Goal: Communication & Community: Answer question/provide support

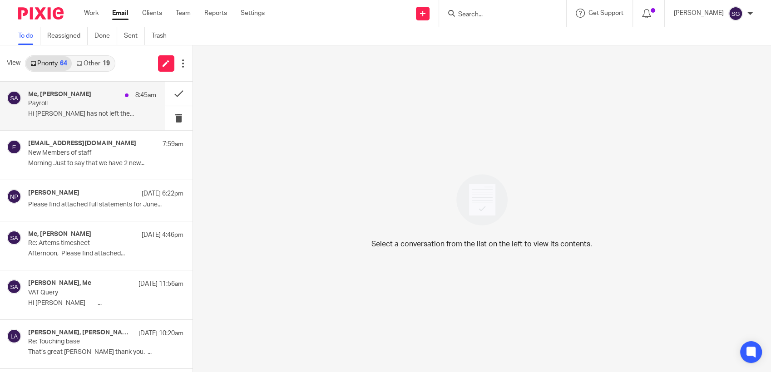
click at [76, 108] on div "Me, [PERSON_NAME] 8:45am Payroll Hi [PERSON_NAME] has not left the..." at bounding box center [92, 106] width 128 height 30
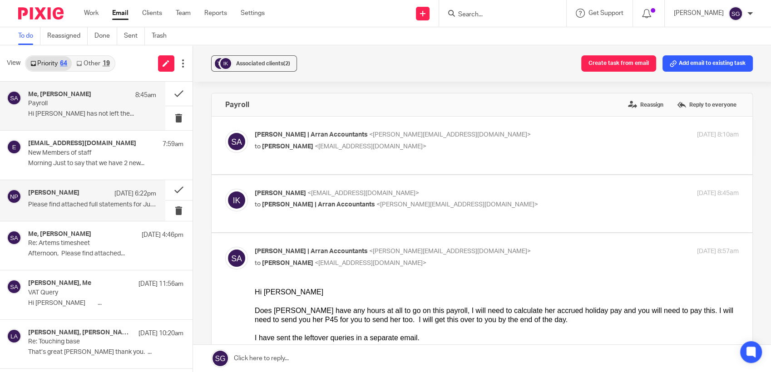
click at [46, 196] on h4 "[PERSON_NAME]" at bounding box center [53, 193] width 51 height 8
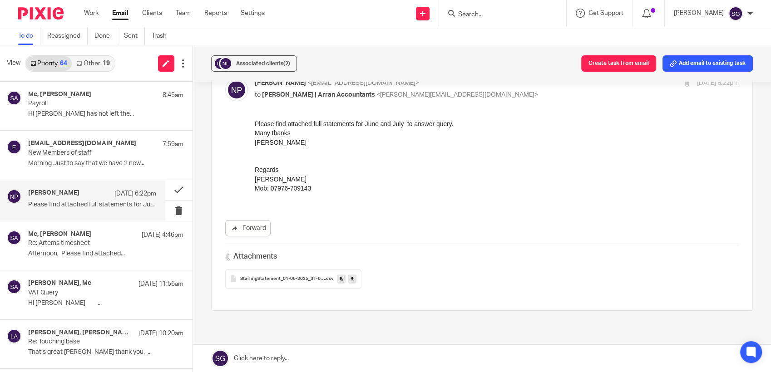
scroll to position [108, 0]
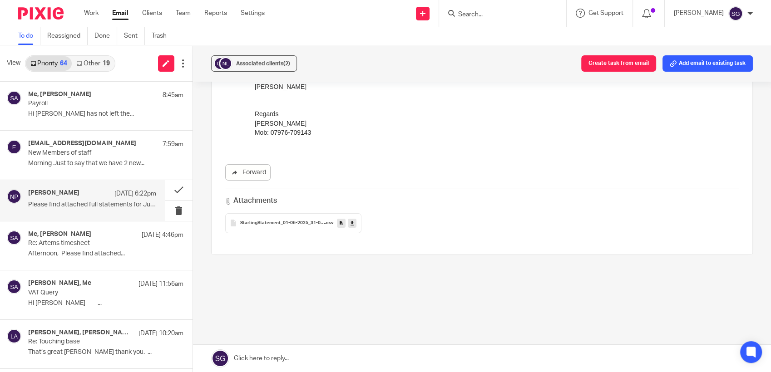
click at [305, 222] on span "StarlingStatement_01-06-2025_31-07-2025" at bounding box center [282, 223] width 85 height 5
click at [351, 223] on icon at bounding box center [352, 223] width 3 height 7
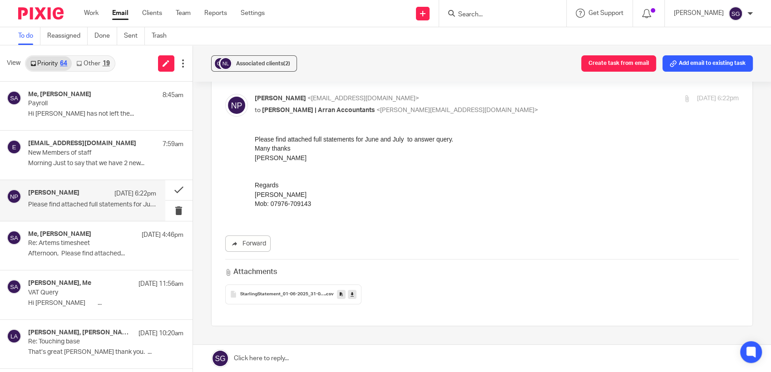
scroll to position [0, 0]
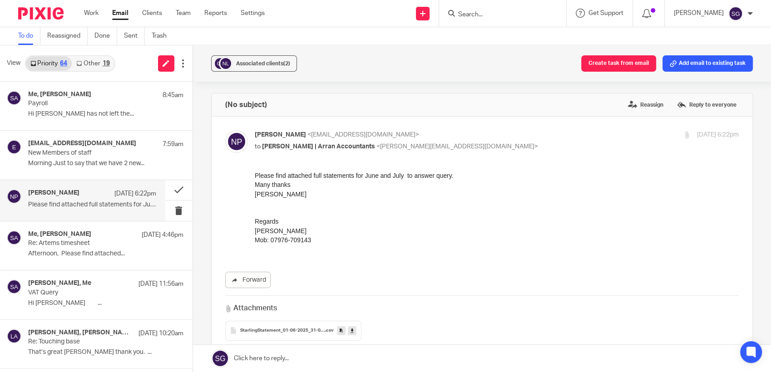
click at [120, 11] on link "Email" at bounding box center [120, 13] width 16 height 9
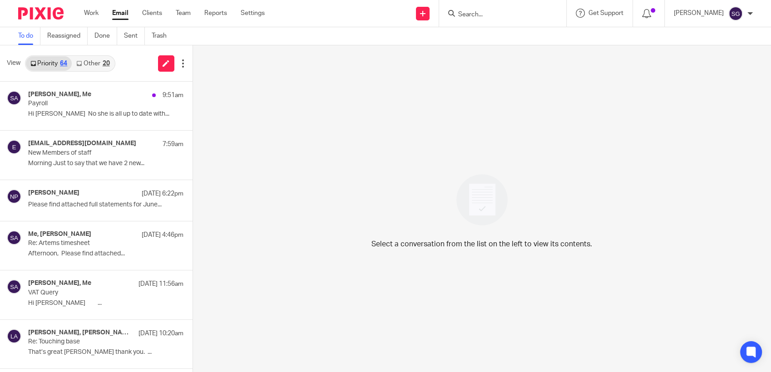
click at [84, 59] on link "Other 20" at bounding box center [93, 63] width 42 height 15
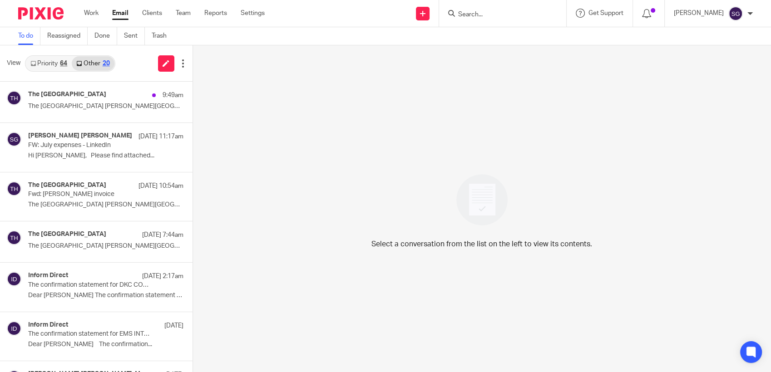
click at [50, 64] on link "Priority 64" at bounding box center [49, 63] width 46 height 15
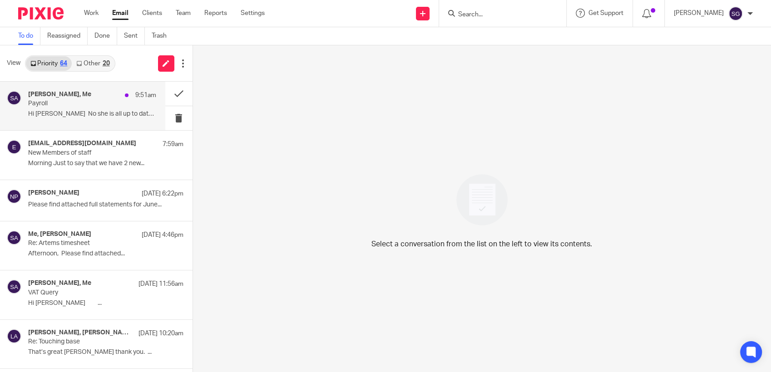
click at [82, 114] on p "Hi [PERSON_NAME] No she is all up to date with..." at bounding box center [92, 114] width 128 height 8
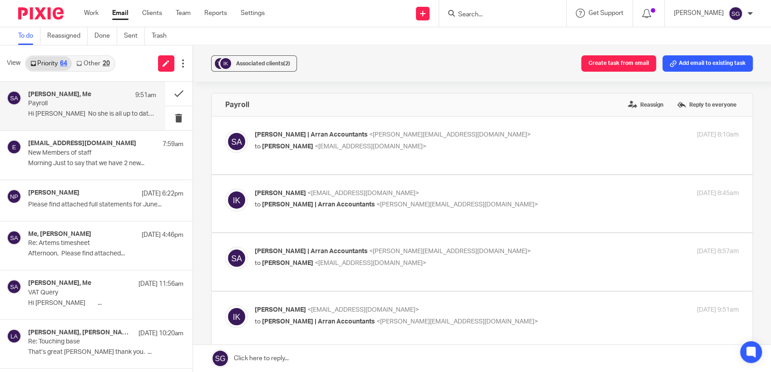
click at [472, 11] on input "Search" at bounding box center [498, 15] width 82 height 8
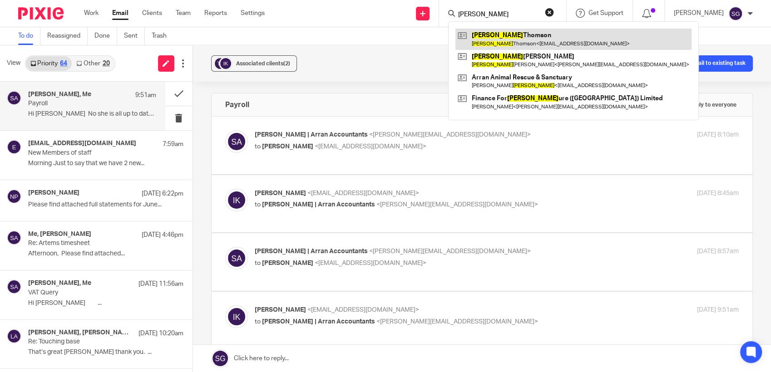
type input "lewis"
click at [494, 38] on link at bounding box center [573, 39] width 236 height 21
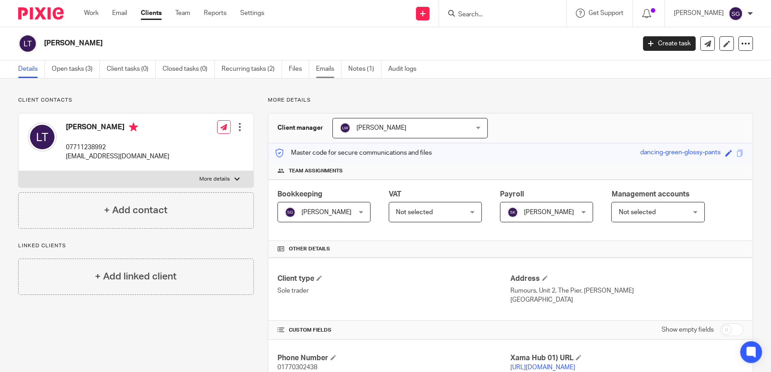
click at [330, 72] on link "Emails" at bounding box center [328, 69] width 25 height 18
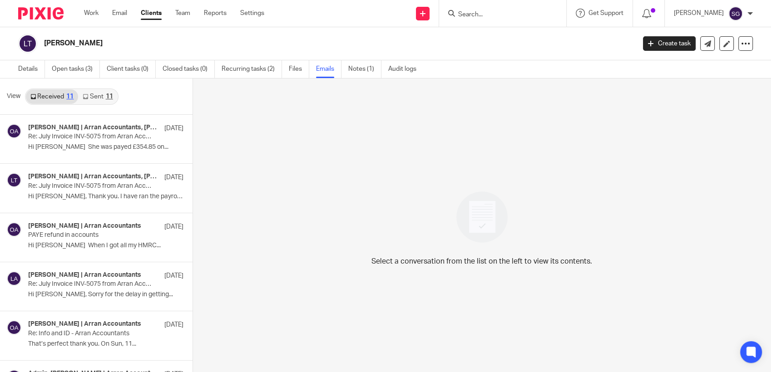
click at [100, 95] on link "Sent 11" at bounding box center [97, 96] width 39 height 15
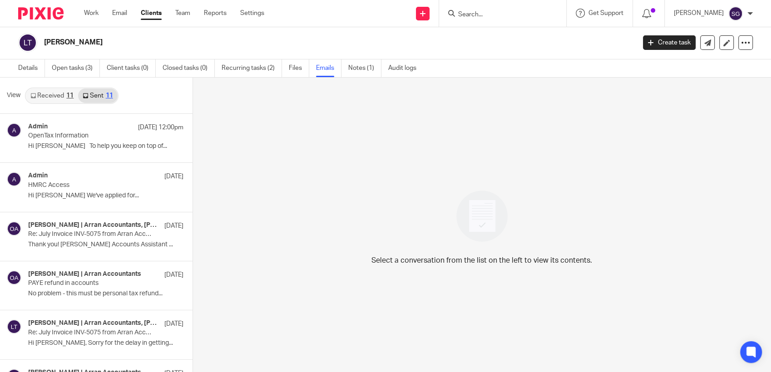
click at [46, 96] on link "Received 11" at bounding box center [52, 96] width 52 height 15
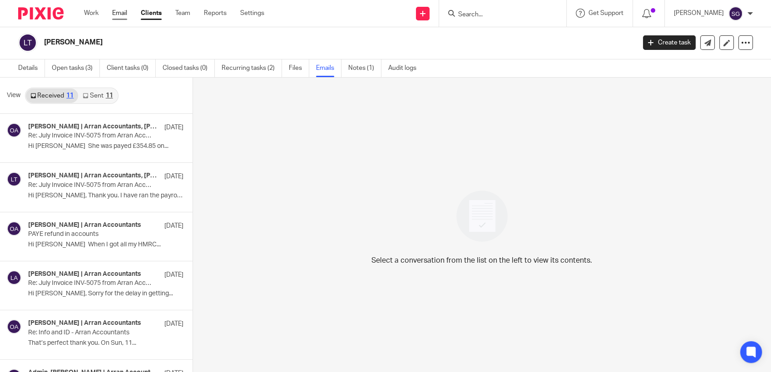
click at [119, 16] on link "Email" at bounding box center [119, 13] width 15 height 9
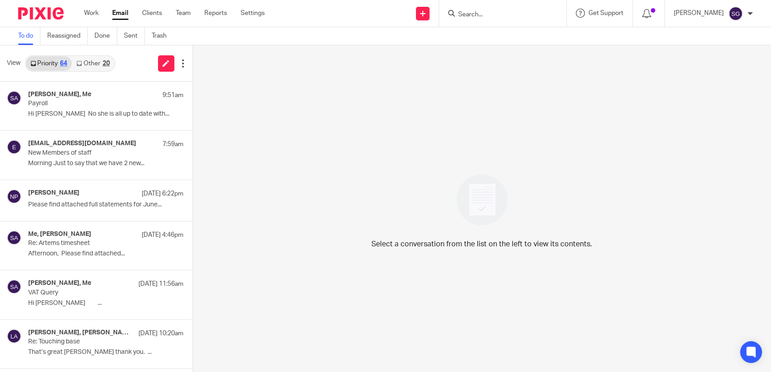
click at [363, 13] on div "Send new email Create task Add client Request signature Get Support Contact via…" at bounding box center [524, 13] width 493 height 27
click at [39, 149] on p "New Members of staff" at bounding box center [79, 153] width 102 height 8
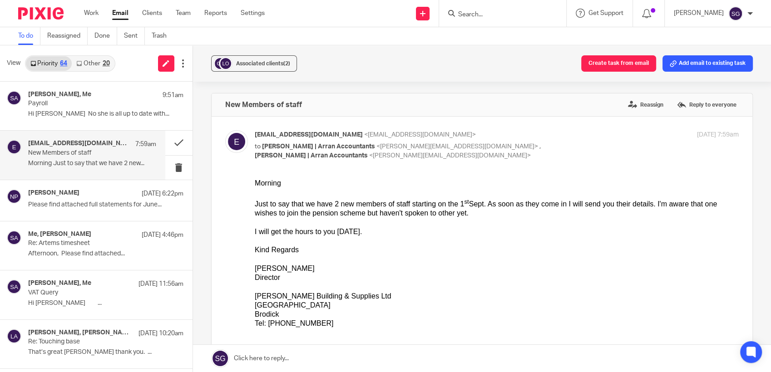
click at [302, 356] on link at bounding box center [482, 358] width 578 height 27
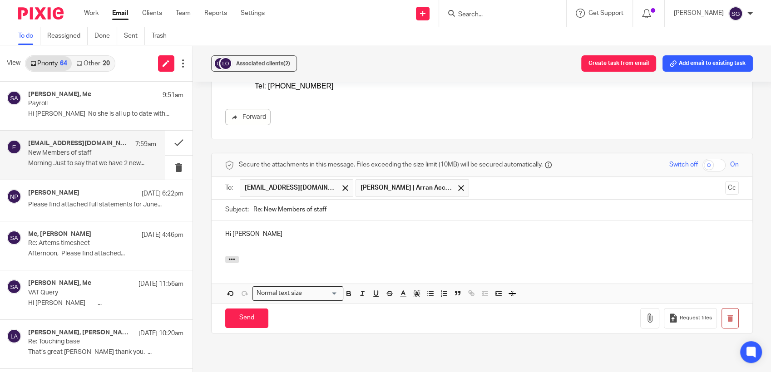
scroll to position [316, 0]
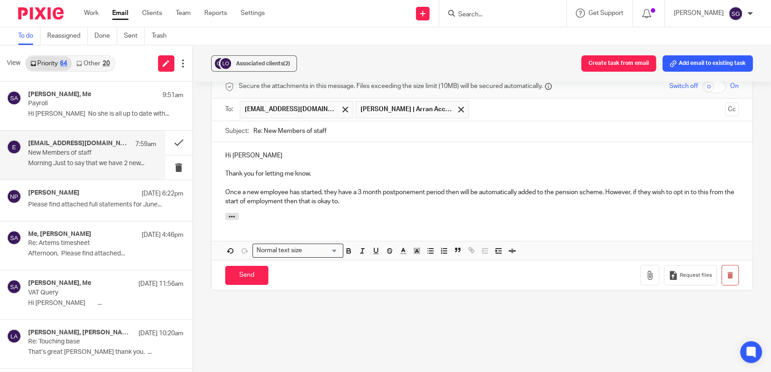
click at [603, 193] on p "Once a new employee has started, they have a 3 month postponement period then w…" at bounding box center [482, 197] width 514 height 19
click at [391, 205] on p "Once a new employee has started, they have a 3 month postponement period then w…" at bounding box center [482, 197] width 514 height 19
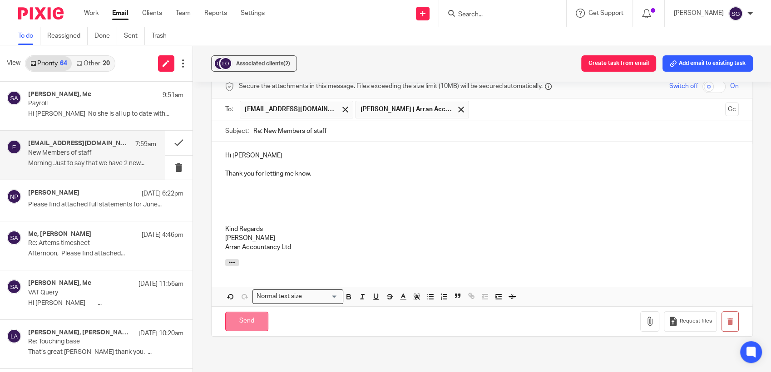
click at [248, 326] on input "Send" at bounding box center [246, 322] width 43 height 20
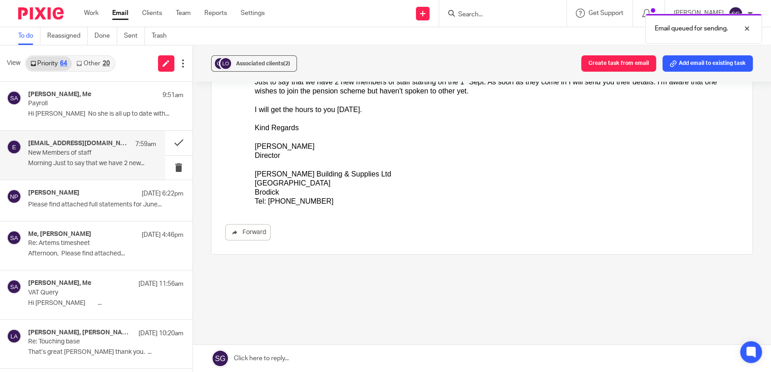
scroll to position [0, 0]
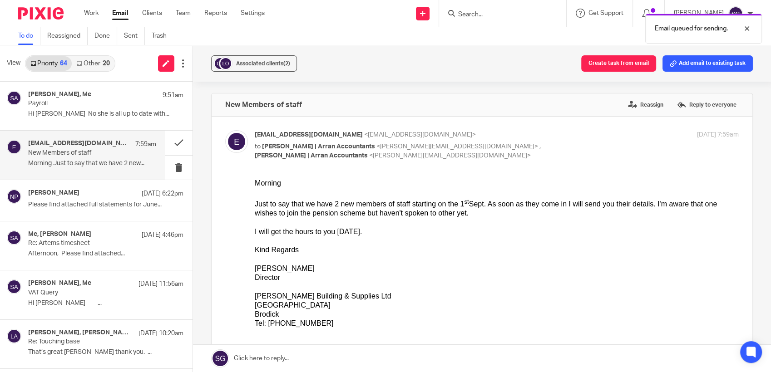
drag, startPoint x: 351, startPoint y: 63, endPoint x: 347, endPoint y: 70, distance: 8.3
click at [351, 62] on div "Associated clients (2) Create task from email Add email to existing task" at bounding box center [482, 63] width 578 height 36
click at [101, 64] on link "Other 20" at bounding box center [93, 63] width 42 height 15
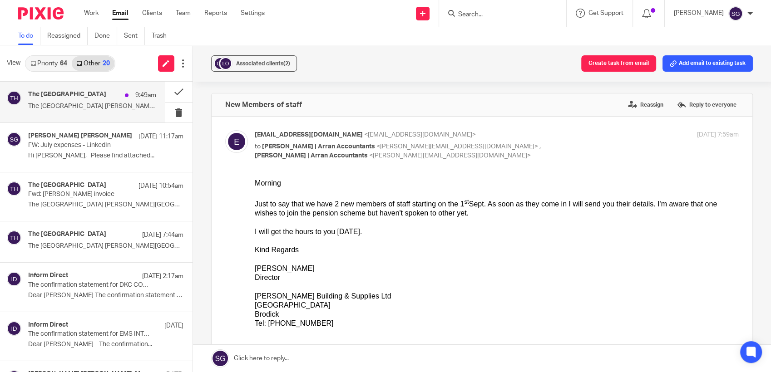
click at [69, 91] on h4 "The Burlington Guest House" at bounding box center [67, 95] width 78 height 8
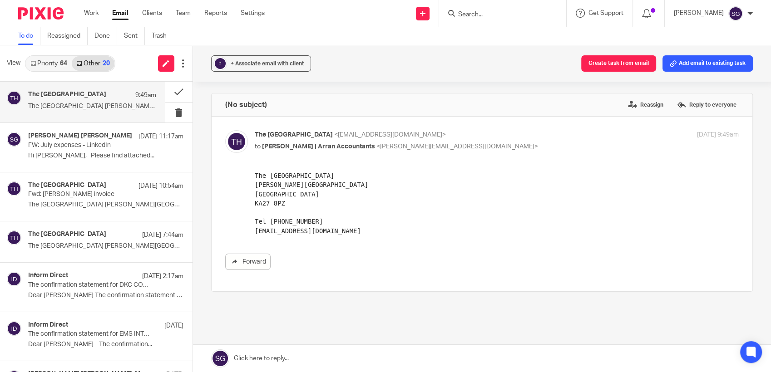
click at [59, 64] on link "Priority 64" at bounding box center [49, 63] width 46 height 15
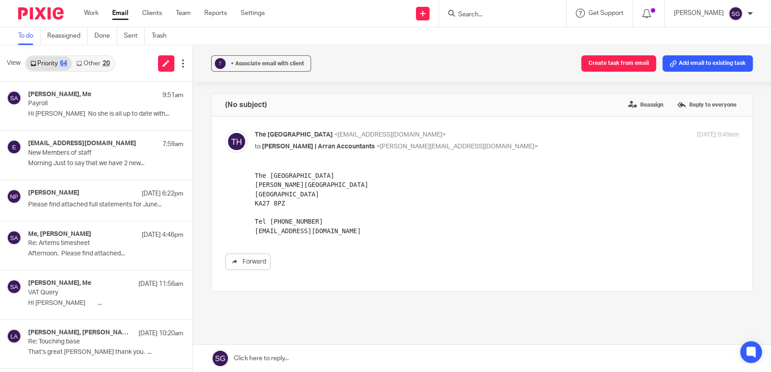
click at [59, 64] on link "Priority 64" at bounding box center [49, 63] width 46 height 15
click at [114, 13] on link "Email" at bounding box center [120, 13] width 16 height 9
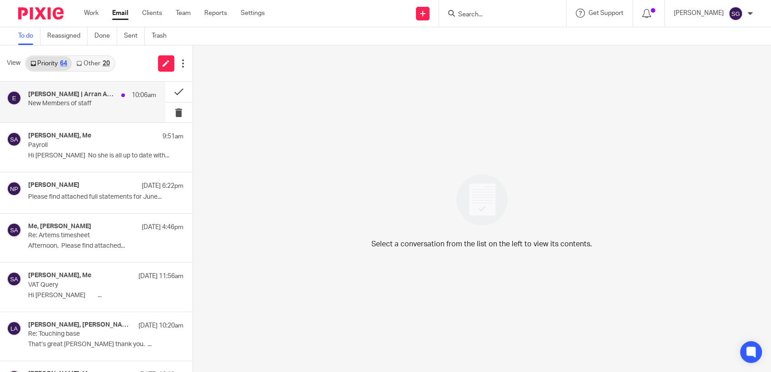
click at [91, 110] on div "[PERSON_NAME] | Arran Accountants, Me, [EMAIL_ADDRESS][DOMAIN_NAME] 10:06am New…" at bounding box center [92, 102] width 128 height 23
click at [47, 101] on p "New Members of staff" at bounding box center [79, 104] width 102 height 8
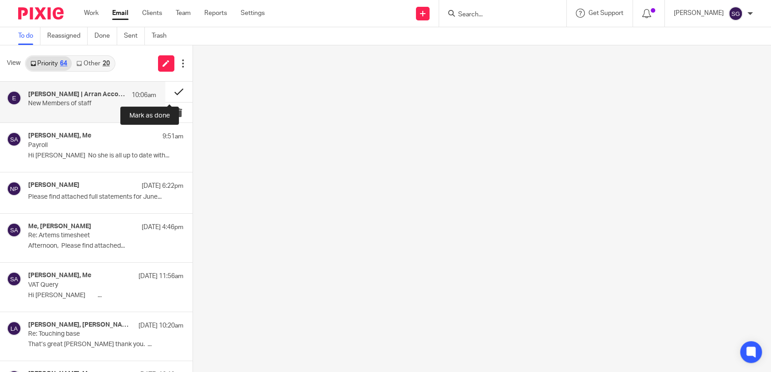
click at [166, 91] on button at bounding box center [178, 92] width 27 height 20
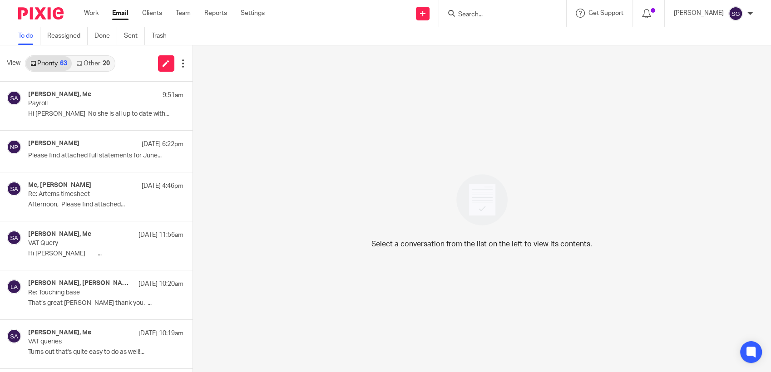
click at [340, 15] on div "Send new email Create task Add client Request signature Get Support Contact via…" at bounding box center [524, 13] width 493 height 27
click at [361, 23] on div "Send new email Create task Add client Request signature Get Support Contact via…" at bounding box center [524, 13] width 493 height 27
click at [123, 16] on link "Email" at bounding box center [120, 13] width 16 height 9
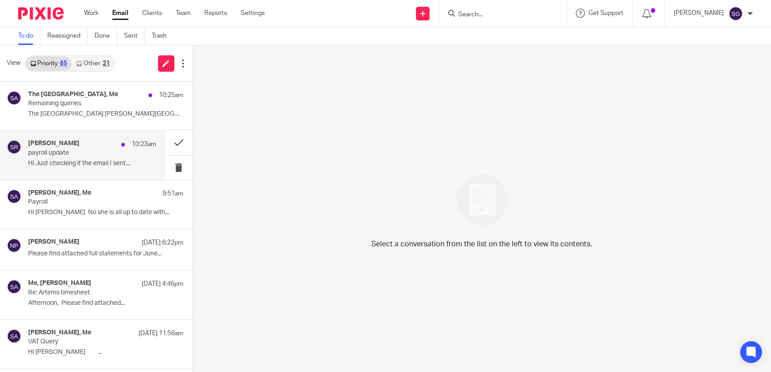
click at [82, 163] on p "Hi Just checking if the email I sent..." at bounding box center [92, 164] width 128 height 8
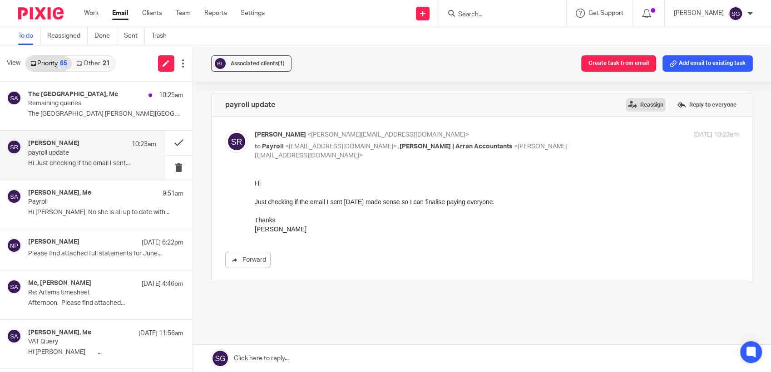
click at [636, 111] on label "Reassign" at bounding box center [646, 105] width 40 height 14
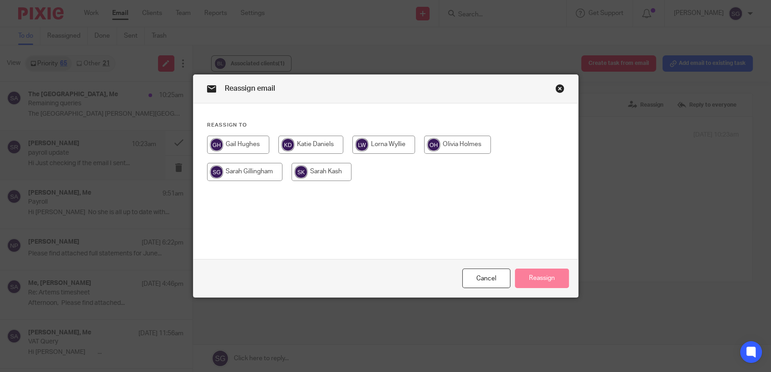
click at [313, 178] on input "radio" at bounding box center [322, 172] width 60 height 18
radio input "true"
click at [549, 282] on button "Reassign" at bounding box center [542, 279] width 54 height 20
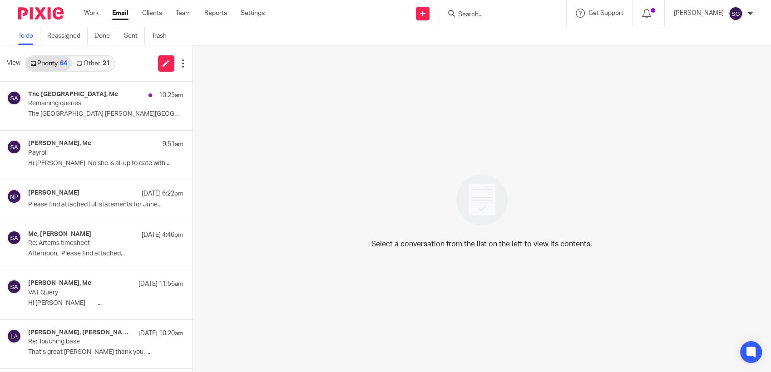
click at [448, 126] on div "Select a conversation from the list on the left to view its contents." at bounding box center [482, 208] width 578 height 327
click at [120, 13] on link "Email" at bounding box center [120, 13] width 16 height 9
click at [366, 21] on div "Send new email Create task Add client Request signature Get Support Contact via…" at bounding box center [524, 13] width 493 height 27
click at [305, 166] on div "Select a conversation from the list on the left to view its contents." at bounding box center [482, 208] width 578 height 327
click at [328, 25] on div "Send new email Create task Add client Request signature Get Support Contact via…" at bounding box center [524, 13] width 493 height 27
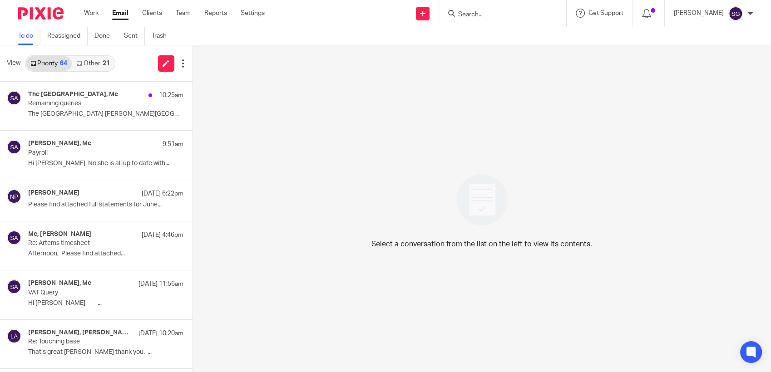
click at [498, 17] on input "Search" at bounding box center [498, 15] width 82 height 8
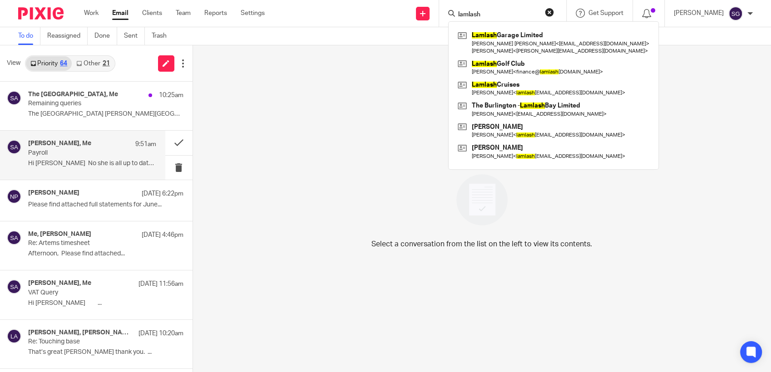
type input "lamlash"
click at [89, 154] on p "Payroll" at bounding box center [79, 153] width 102 height 8
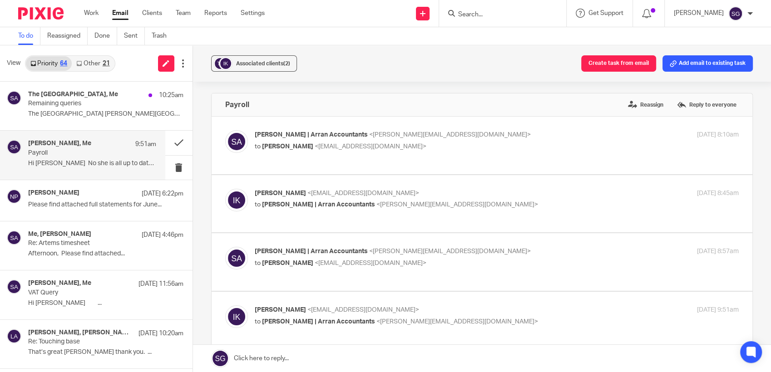
click at [305, 360] on link at bounding box center [482, 358] width 578 height 27
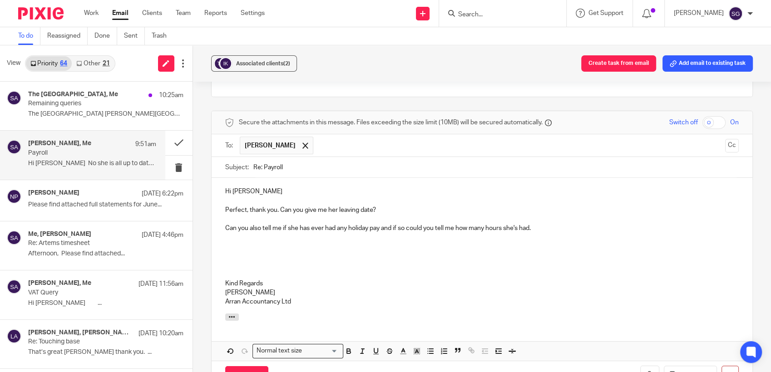
click at [382, 209] on p "Perfect, thank you. Can you give me her leaving date?" at bounding box center [482, 210] width 514 height 9
click at [538, 228] on p "Can you also tell me if she has ever had any holiday pay and if so could you te…" at bounding box center [482, 228] width 514 height 9
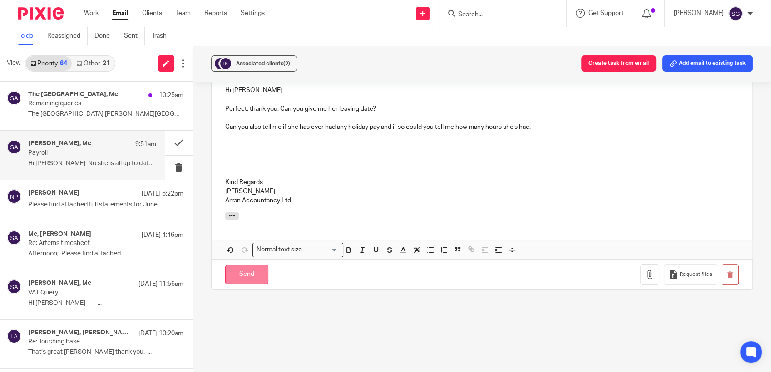
click at [250, 277] on input "Send" at bounding box center [246, 275] width 43 height 20
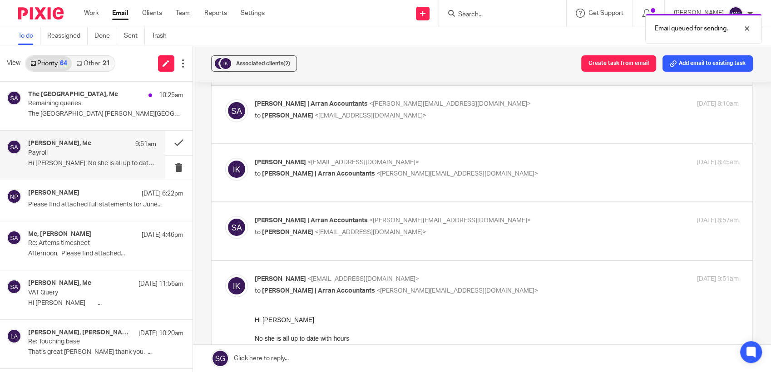
scroll to position [0, 0]
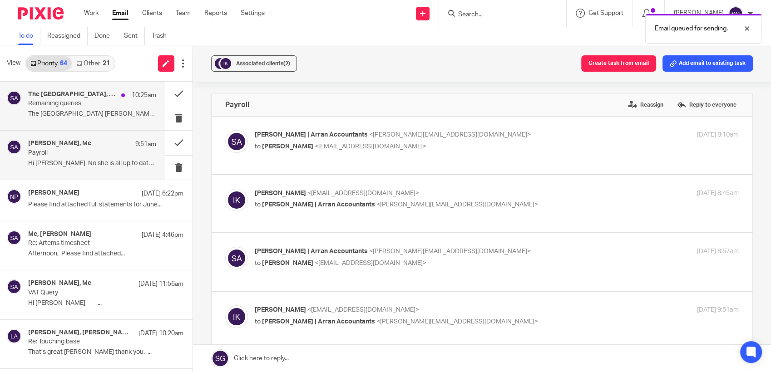
click at [60, 105] on p "Remaining queries" at bounding box center [79, 104] width 102 height 8
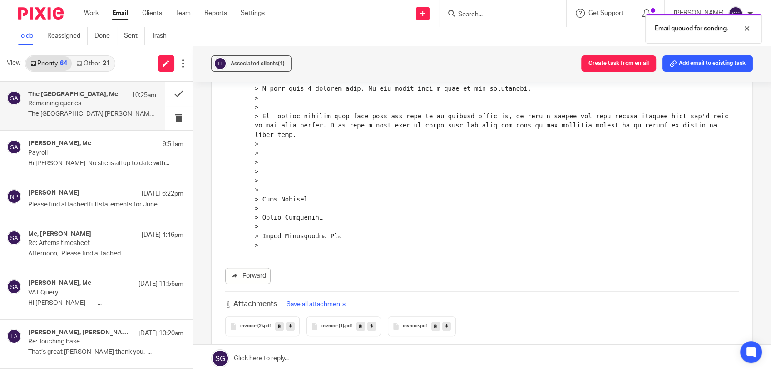
scroll to position [608, 0]
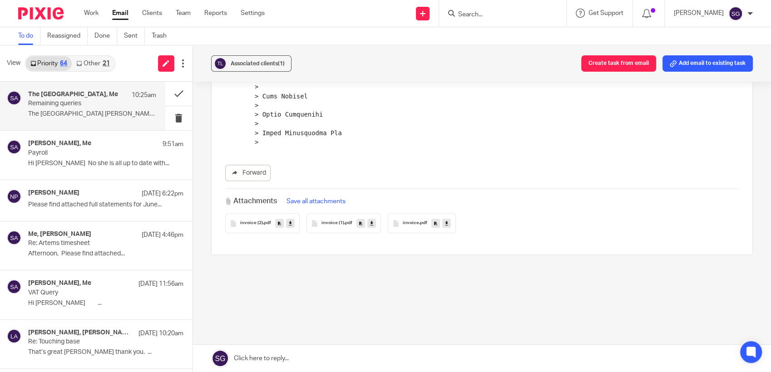
click at [252, 222] on span "invoice (2)" at bounding box center [251, 223] width 23 height 5
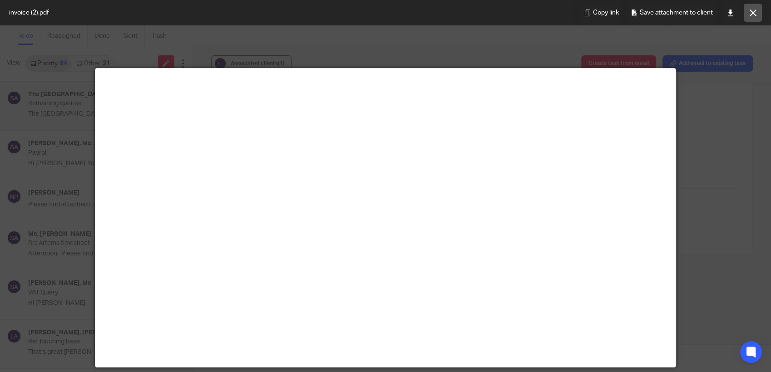
click at [748, 15] on button at bounding box center [753, 13] width 18 height 18
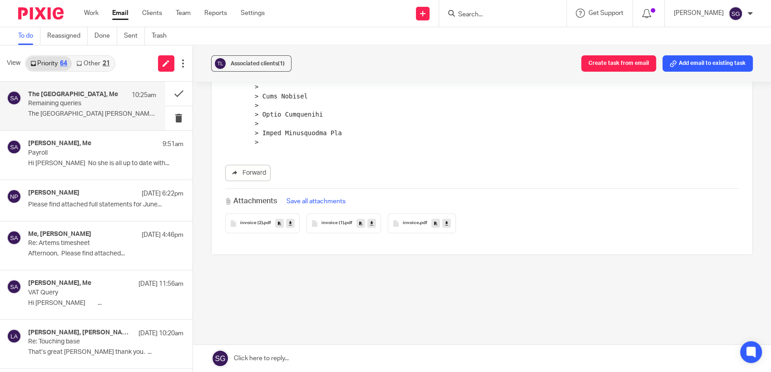
click at [330, 223] on span "invoice (1)" at bounding box center [332, 223] width 23 height 5
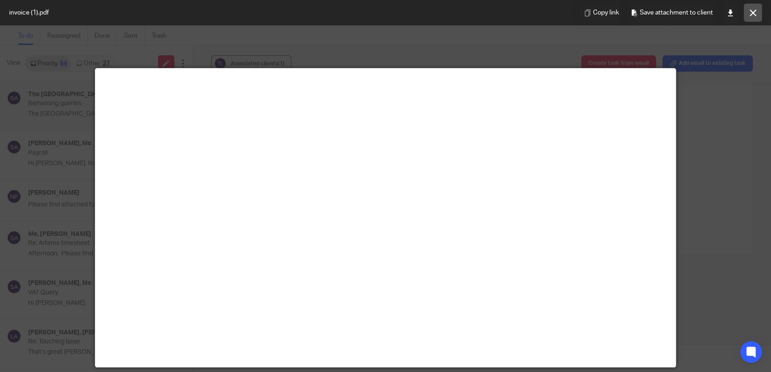
click at [751, 7] on button at bounding box center [753, 13] width 18 height 18
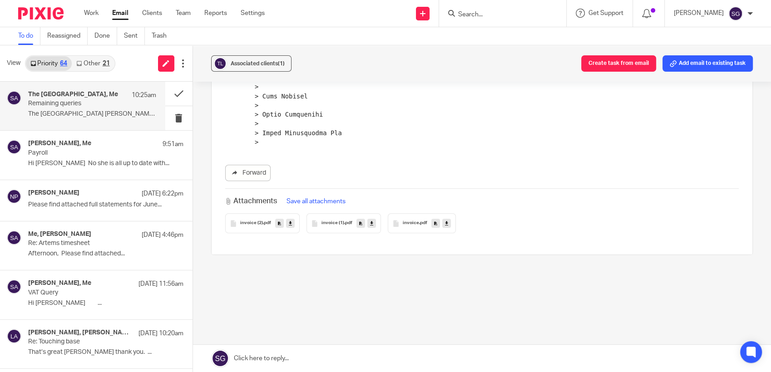
click at [406, 223] on span "invoice" at bounding box center [411, 223] width 16 height 5
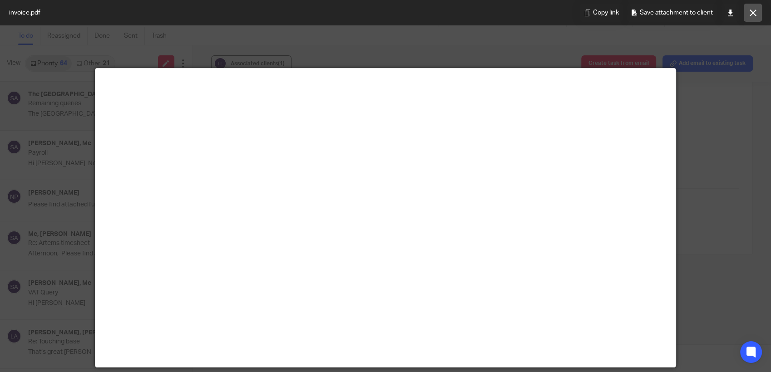
click at [753, 12] on icon at bounding box center [753, 13] width 7 height 7
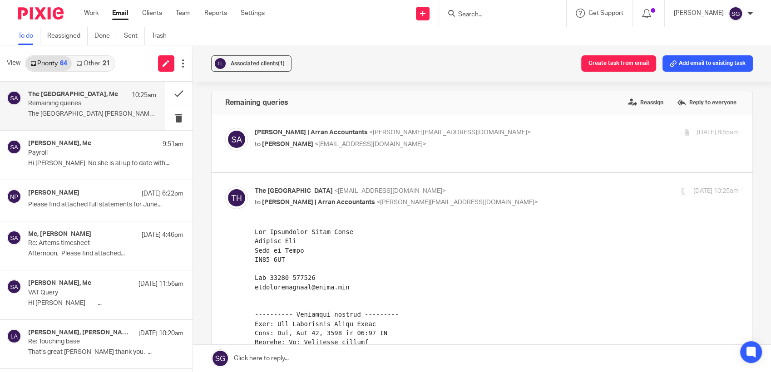
scroll to position [0, 0]
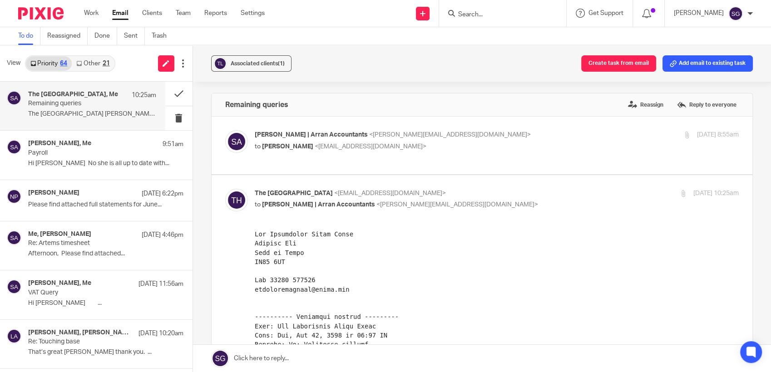
click at [376, 30] on div "To do Reassigned Done Sent Trash" at bounding box center [385, 36] width 771 height 18
click at [384, 18] on div "Send new email Create task Add client Request signature Get Support Contact via…" at bounding box center [524, 13] width 493 height 27
click at [336, 45] on div "Associated clients (1) Create task from email Add email to existing task" at bounding box center [482, 63] width 578 height 36
drag, startPoint x: 101, startPoint y: 64, endPoint x: 91, endPoint y: 66, distance: 10.8
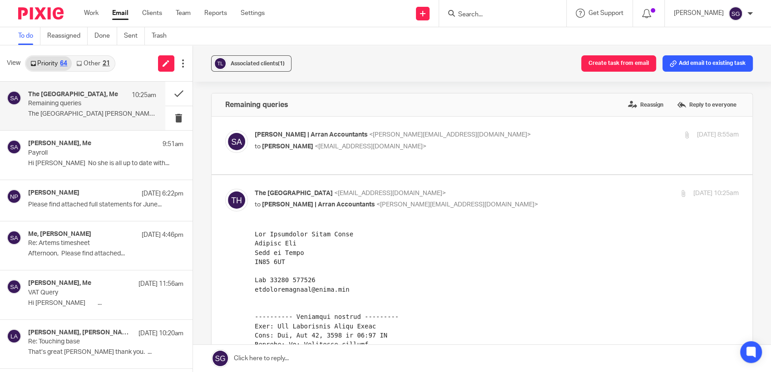
click at [101, 64] on link "Other 21" at bounding box center [93, 63] width 42 height 15
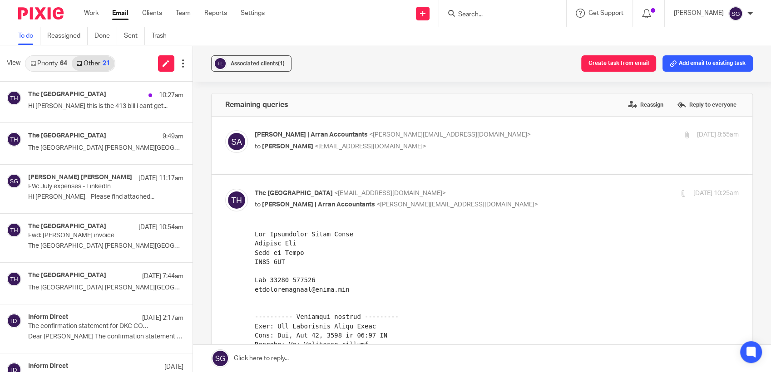
click at [48, 64] on link "Priority 64" at bounding box center [49, 63] width 46 height 15
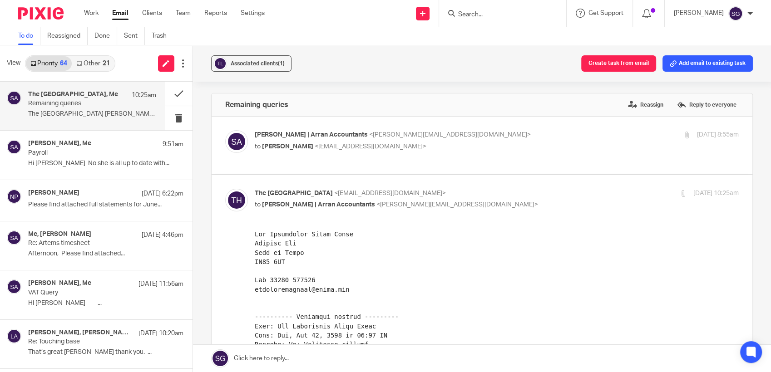
click at [310, 51] on div "Associated clients (1) Create task from email Add email to existing task" at bounding box center [482, 63] width 578 height 36
click at [479, 13] on input "Search" at bounding box center [498, 15] width 82 height 8
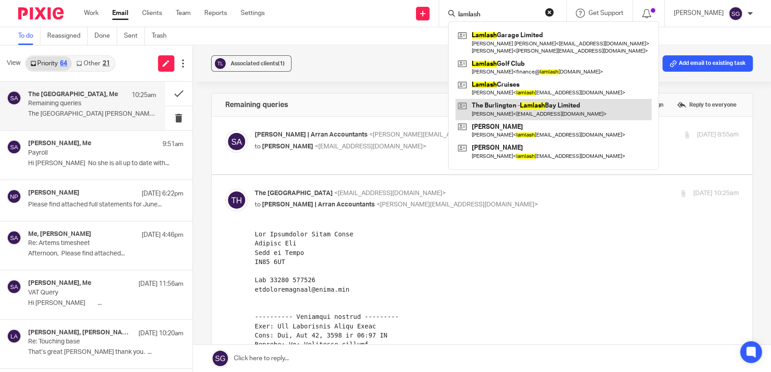
type input "lamlash"
click at [530, 110] on link at bounding box center [553, 109] width 196 height 21
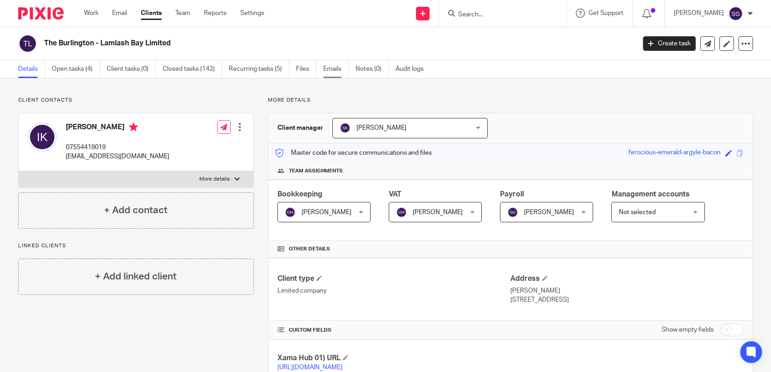
click at [331, 70] on link "Emails" at bounding box center [335, 69] width 25 height 18
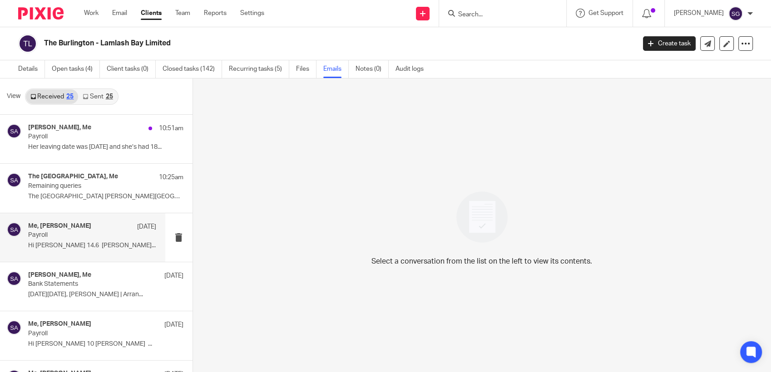
click at [58, 246] on p "Hi [PERSON_NAME] 14.6 [PERSON_NAME]..." at bounding box center [92, 246] width 128 height 8
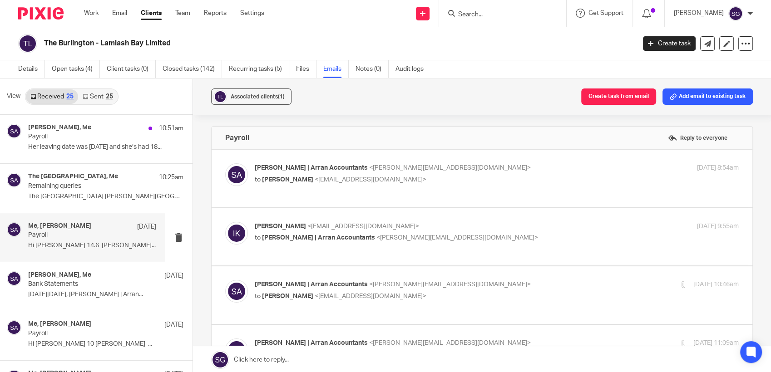
click at [294, 185] on div "Sarah | Arran Accountants <sarah@arranaccountants.co.uk> to Ian Kirsop <ianalis…" at bounding box center [497, 174] width 484 height 23
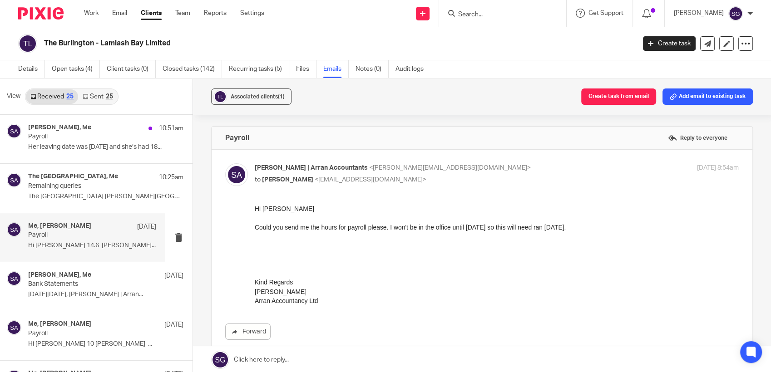
click at [294, 185] on div "Sarah | Arran Accountants <sarah@arranaccountants.co.uk> to Ian Kirsop <ianalis…" at bounding box center [497, 174] width 484 height 23
checkbox input "false"
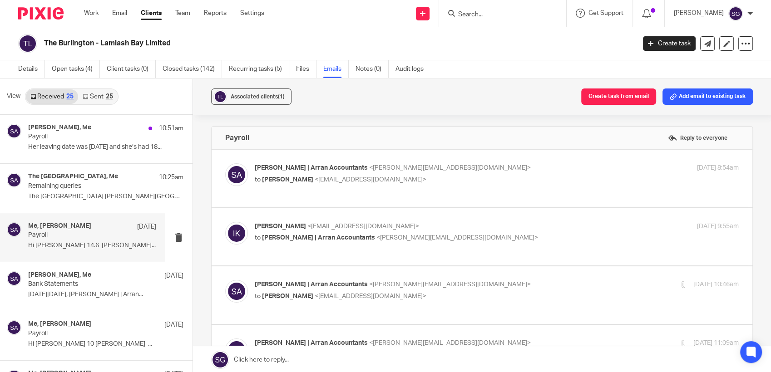
click at [287, 243] on div "Ian K <ianalistairkirsop@gmail.com> to Sarah | Arran Accountants <sarah@arranac…" at bounding box center [497, 233] width 484 height 23
checkbox input "true"
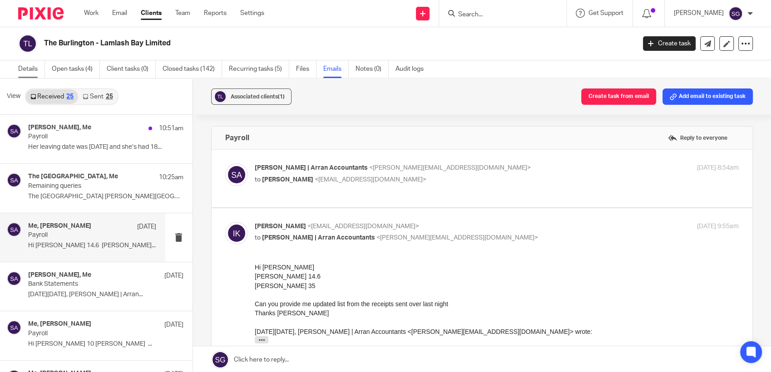
click at [31, 70] on link "Details" at bounding box center [31, 69] width 27 height 18
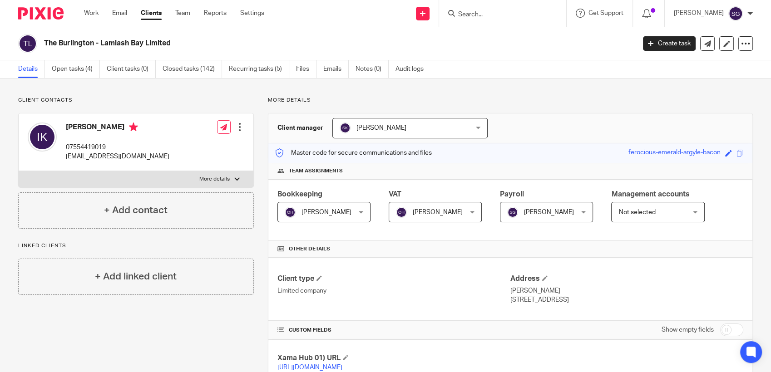
click at [354, 32] on div "The Burlington - Lamlash Bay Limited Create task Update from Companies House Ex…" at bounding box center [385, 43] width 771 height 33
click at [341, 31] on div "The Burlington - Lamlash Bay Limited Create task Update from Companies House Ex…" at bounding box center [385, 43] width 771 height 33
click at [356, 26] on div "Send new email Create task Add client Request signature Get Support Contact via…" at bounding box center [524, 13] width 493 height 27
drag, startPoint x: 473, startPoint y: 18, endPoint x: 471, endPoint y: 24, distance: 6.6
click at [473, 22] on div at bounding box center [502, 13] width 127 height 27
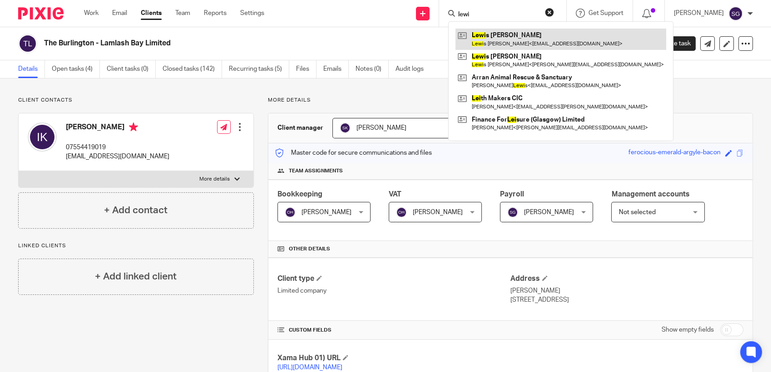
type input "lewi"
click at [496, 34] on link at bounding box center [560, 39] width 211 height 21
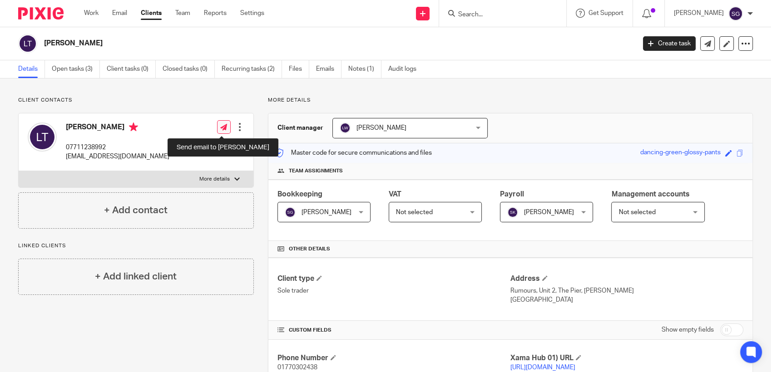
click at [220, 130] on icon at bounding box center [223, 127] width 7 height 7
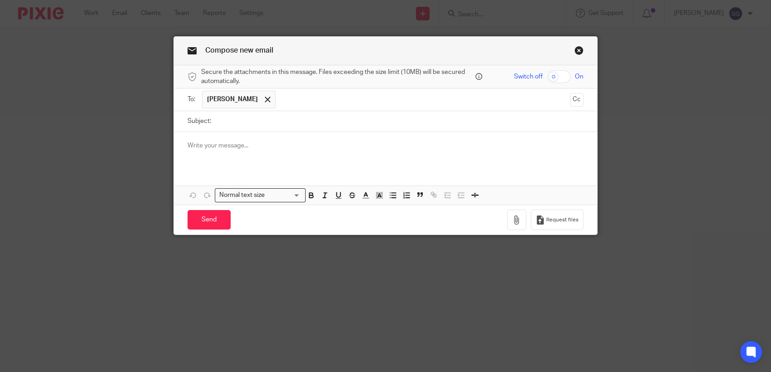
click at [236, 122] on input "Subject:" at bounding box center [400, 121] width 368 height 20
type input "H"
type input "Payroll"
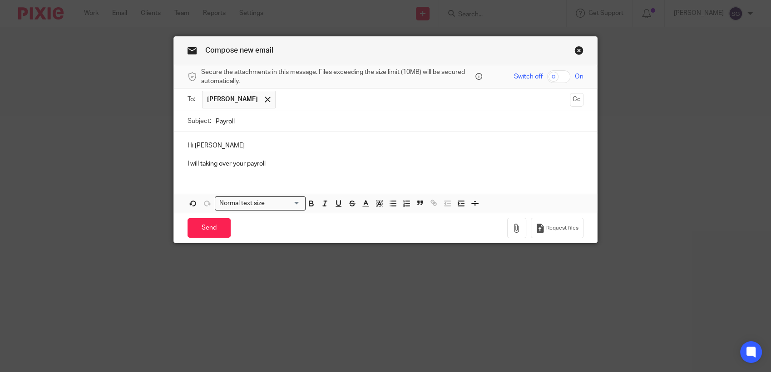
click at [264, 157] on p at bounding box center [386, 154] width 396 height 9
click at [280, 165] on p "I will taking over your payroll" at bounding box center [386, 163] width 396 height 9
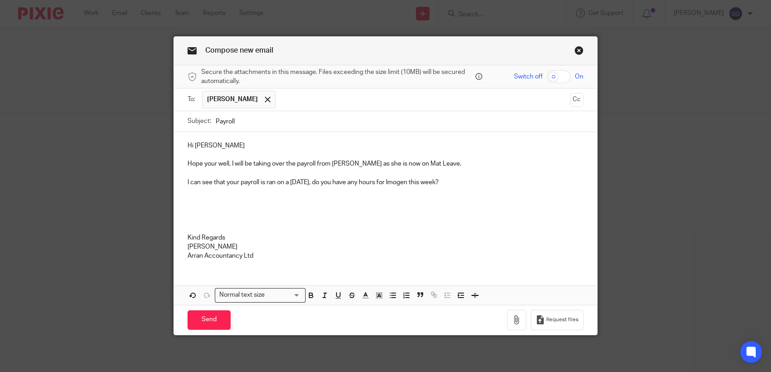
click at [445, 228] on p at bounding box center [386, 228] width 396 height 9
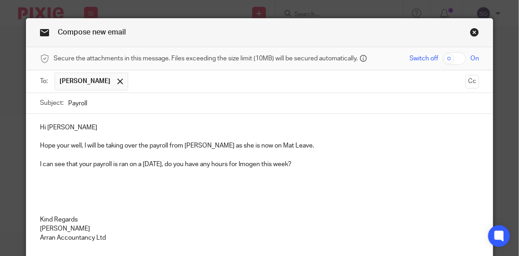
click at [471, 32] on link "Close this dialog window" at bounding box center [474, 34] width 9 height 12
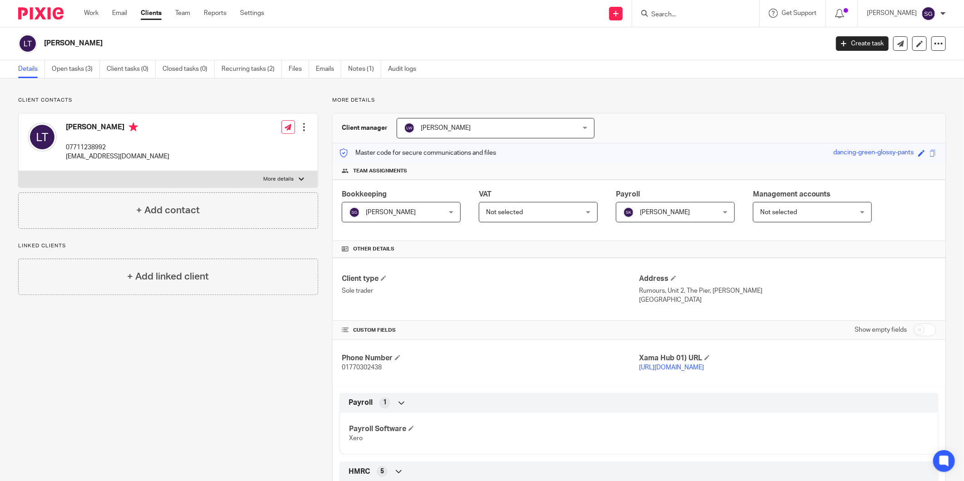
click at [312, 71] on ul "Details Open tasks (3) Client tasks (0) Closed tasks (0) Recurring tasks (2) Fi…" at bounding box center [224, 69] width 412 height 18
click at [322, 71] on link "Emails" at bounding box center [328, 69] width 25 height 18
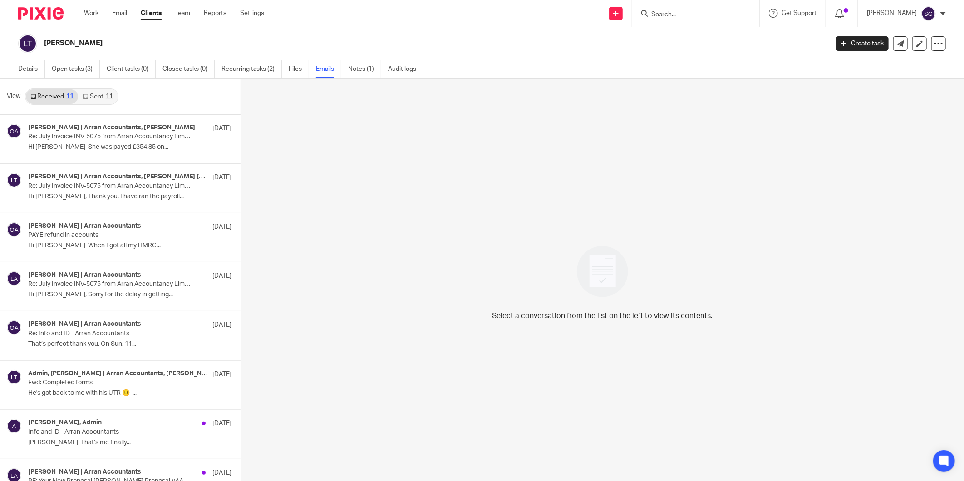
click at [103, 97] on link "Sent 11" at bounding box center [97, 96] width 39 height 15
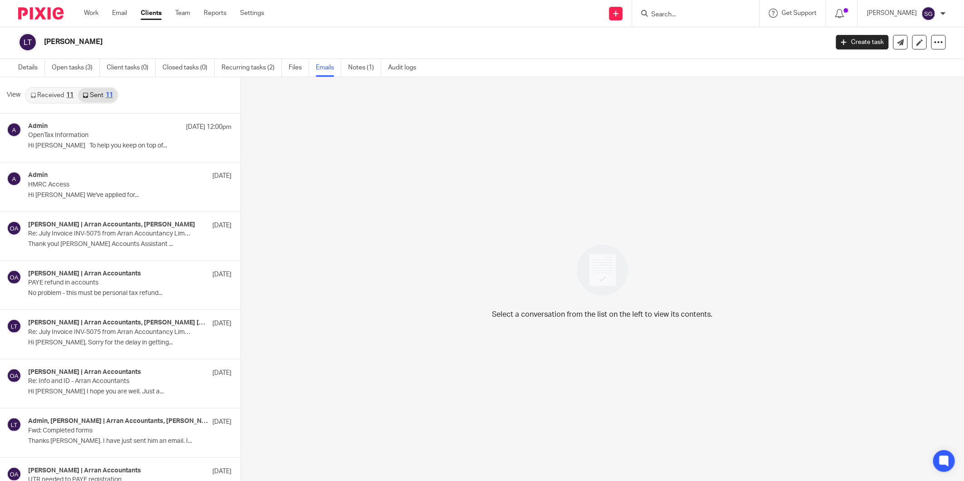
click at [48, 94] on link "Received 11" at bounding box center [52, 95] width 52 height 15
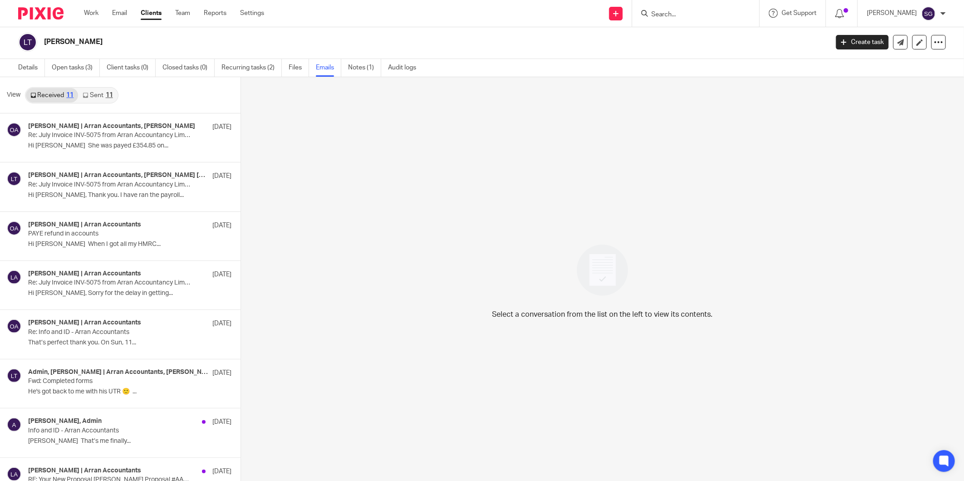
click at [107, 94] on div "11" at bounding box center [109, 95] width 7 height 6
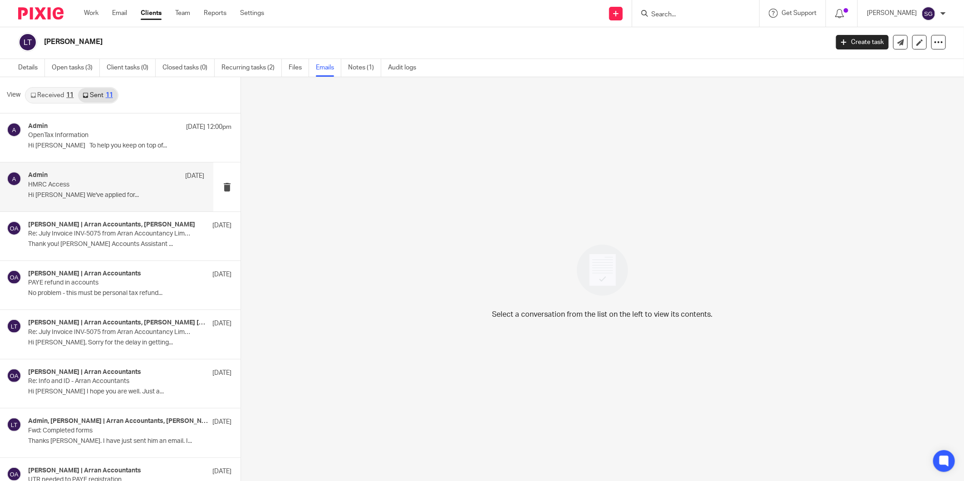
click at [102, 194] on p "Hi [PERSON_NAME] We've applied for..." at bounding box center [116, 196] width 176 height 8
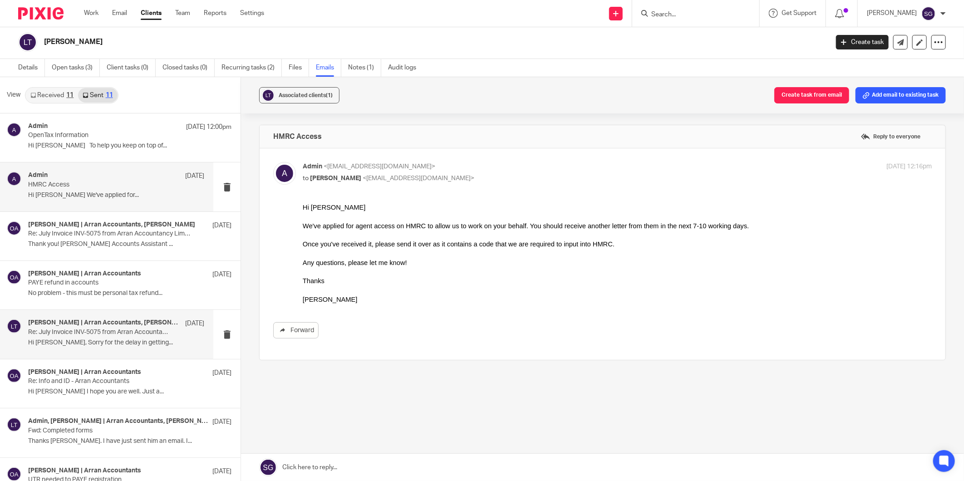
click at [75, 324] on h4 "[PERSON_NAME] | Arran Accountants, [PERSON_NAME] [PERSON_NAME] | Arran Accounta…" at bounding box center [104, 323] width 153 height 8
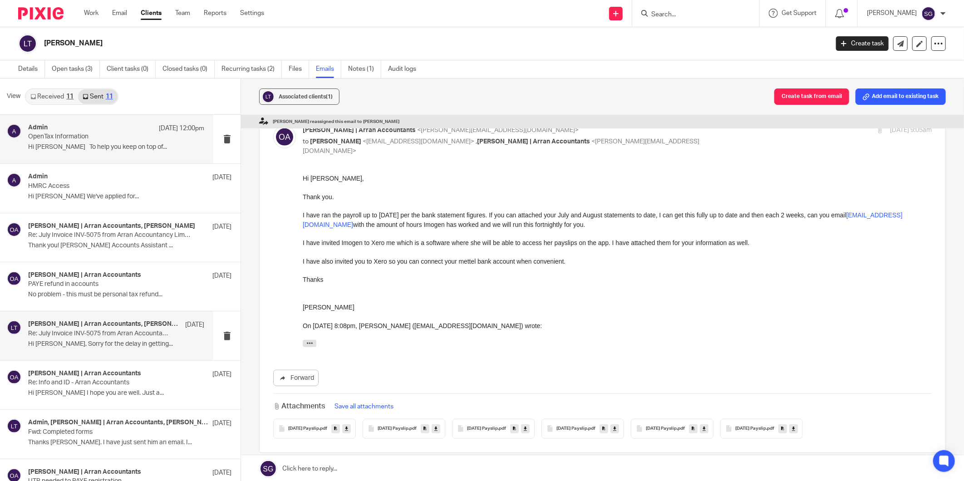
click at [92, 148] on p "Hi [PERSON_NAME] To help you keep on top of..." at bounding box center [116, 147] width 176 height 8
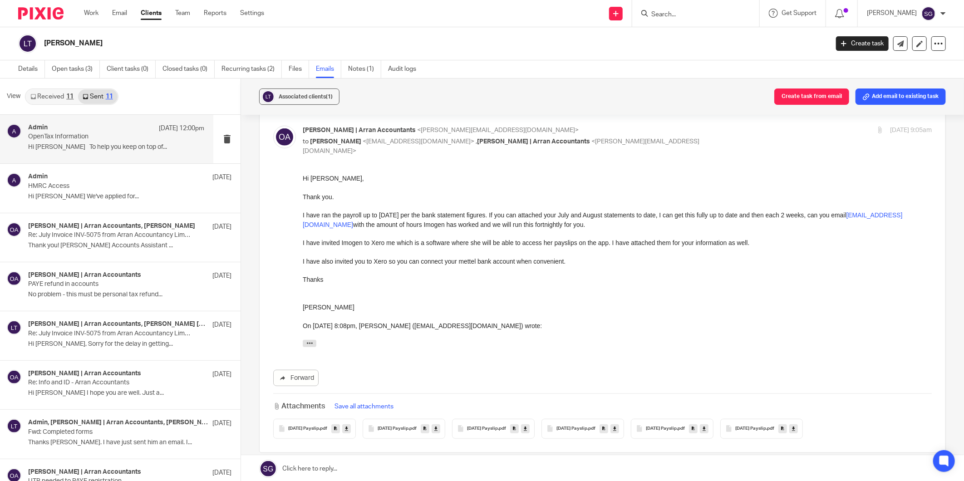
drag, startPoint x: 63, startPoint y: 101, endPoint x: 82, endPoint y: 98, distance: 19.8
click at [63, 101] on link "Received 11" at bounding box center [52, 96] width 52 height 15
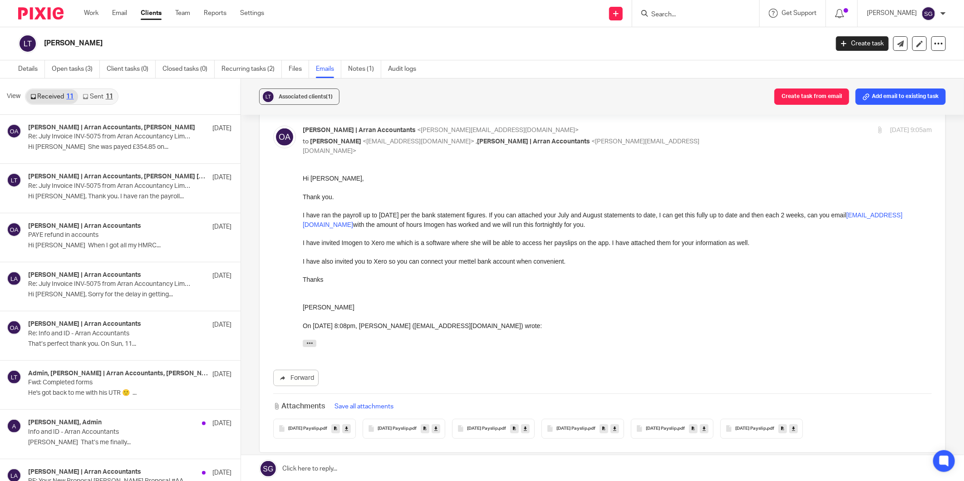
scroll to position [1, 0]
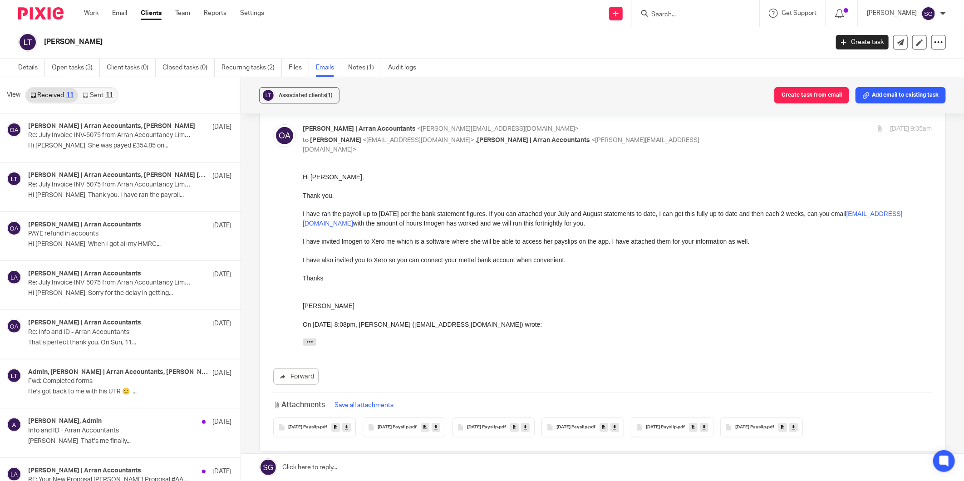
click at [94, 98] on link "Sent 11" at bounding box center [97, 95] width 39 height 15
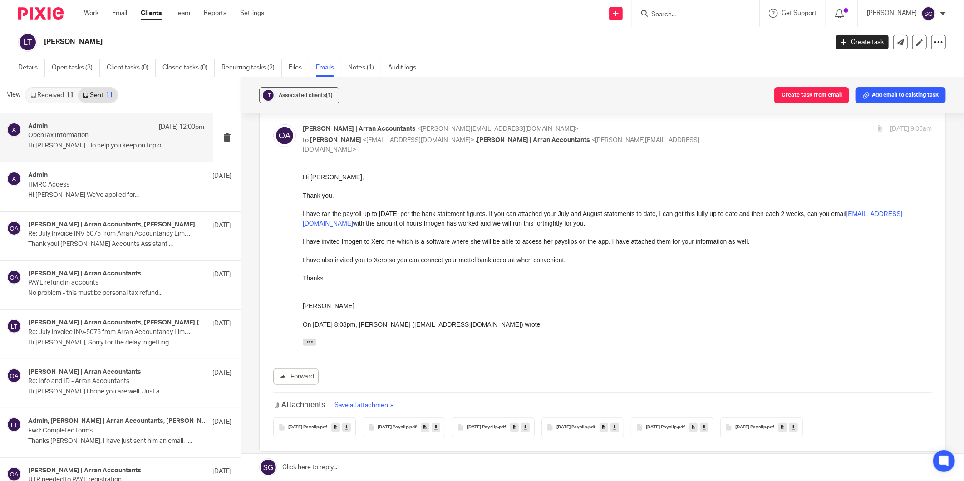
click at [153, 94] on div "View Received 11 Sent 11" at bounding box center [120, 95] width 241 height 36
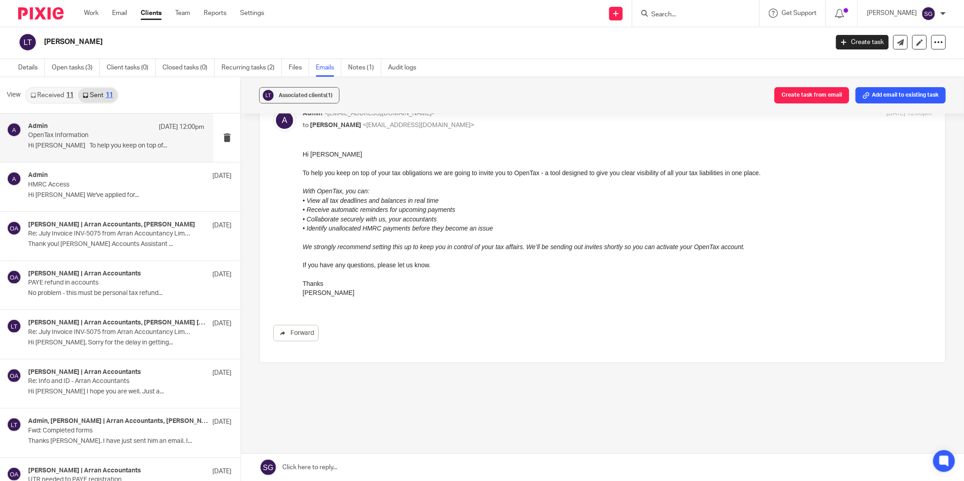
scroll to position [0, 0]
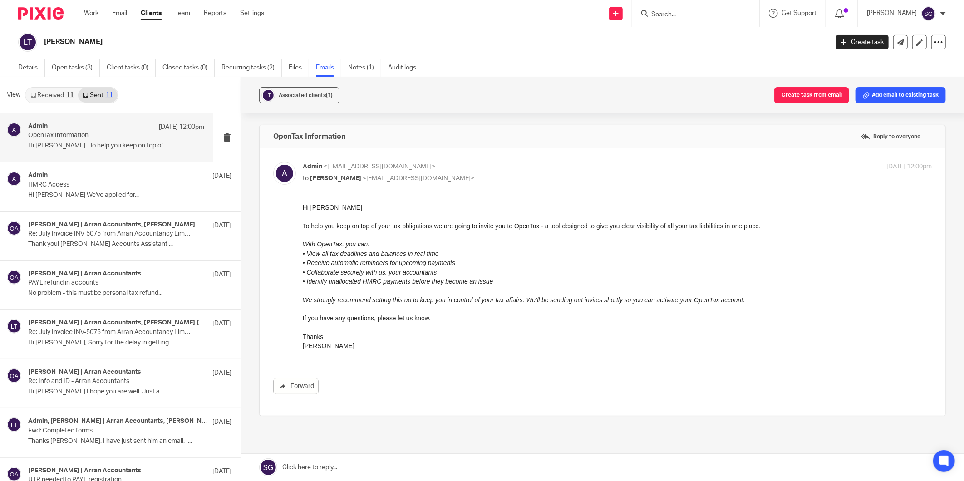
click at [153, 94] on div "View Received 11 Sent 11" at bounding box center [120, 95] width 241 height 36
click at [122, 12] on link "Email" at bounding box center [119, 13] width 15 height 9
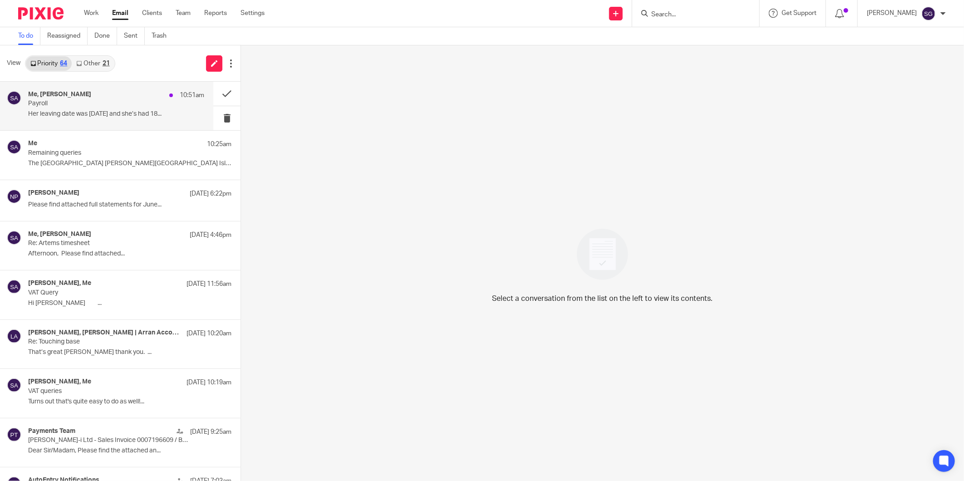
click at [80, 114] on p "Her leaving date was [DATE] and she’s had 18..." at bounding box center [116, 114] width 176 height 8
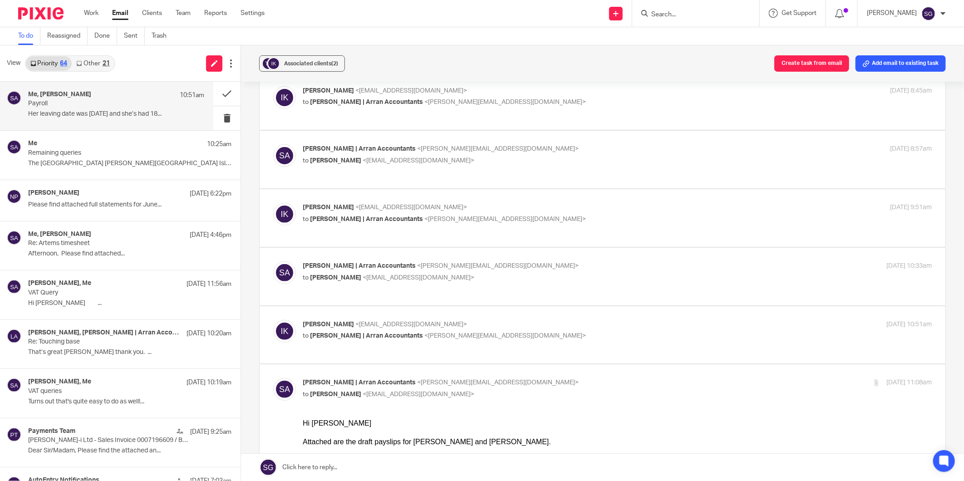
scroll to position [252, 0]
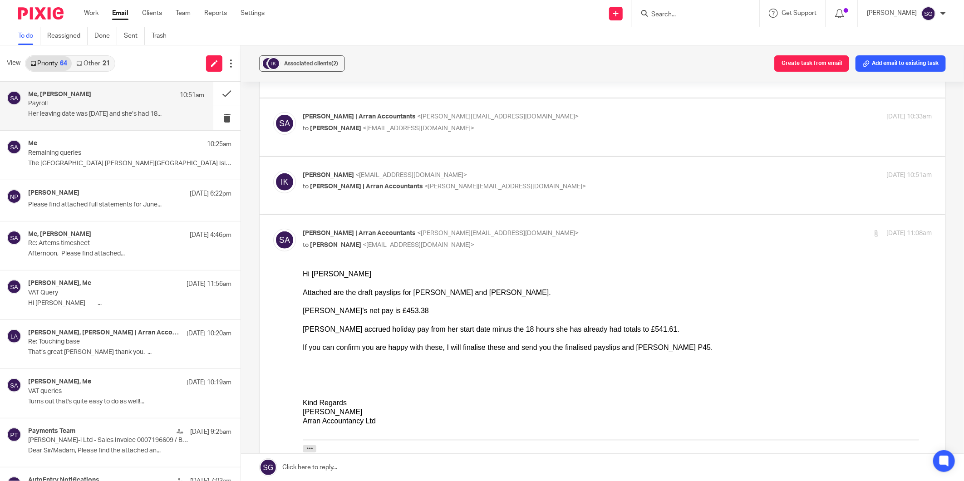
click at [99, 64] on link "Other 21" at bounding box center [93, 63] width 42 height 15
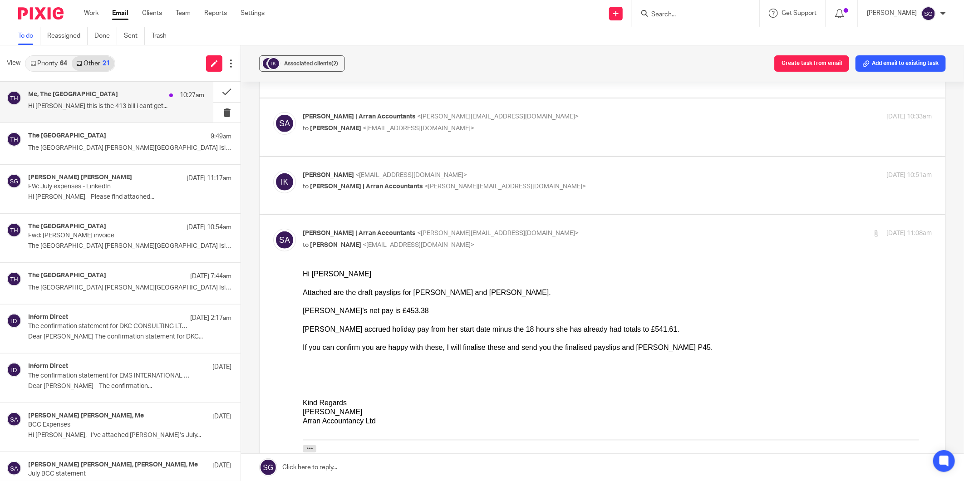
click at [64, 102] on div "Me, The [GEOGRAPHIC_DATA] 10:27am Hi [PERSON_NAME] this is the 413 bill i cant …" at bounding box center [116, 102] width 176 height 23
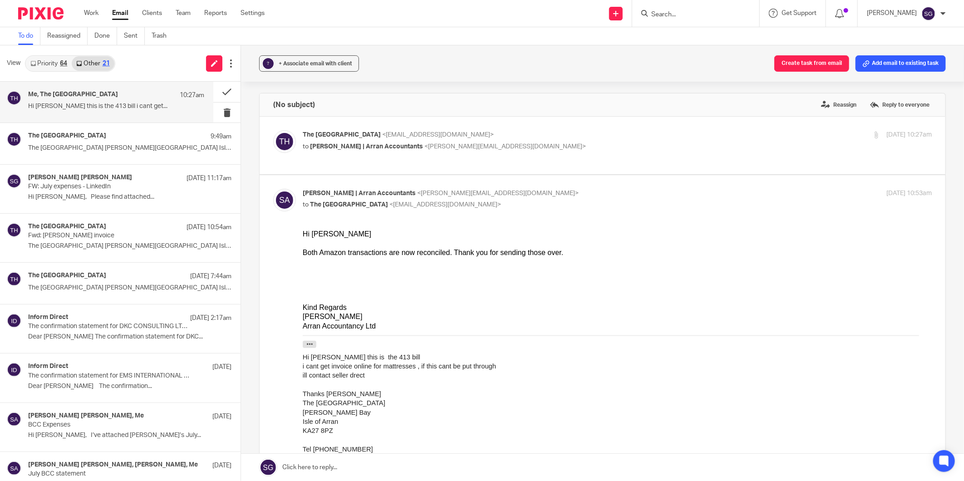
scroll to position [0, 0]
click at [213, 86] on button at bounding box center [226, 92] width 27 height 20
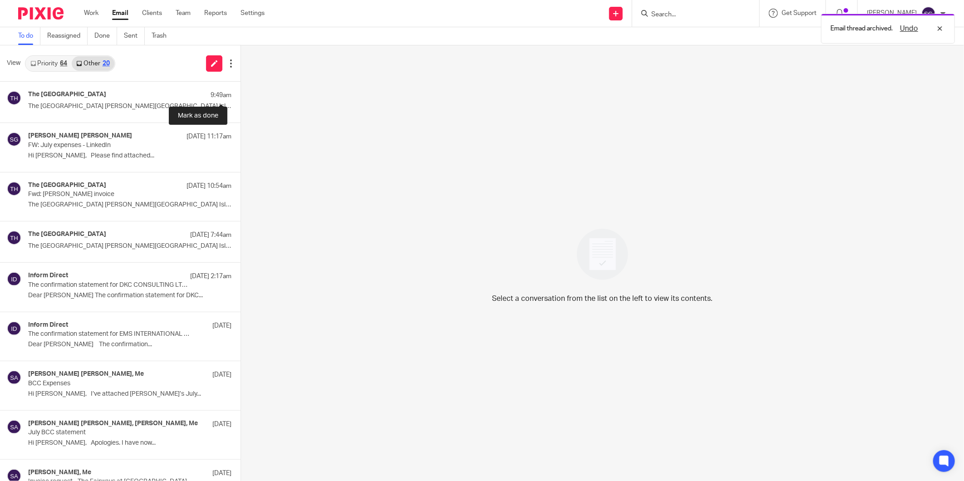
click at [241, 86] on button at bounding box center [244, 92] width 7 height 20
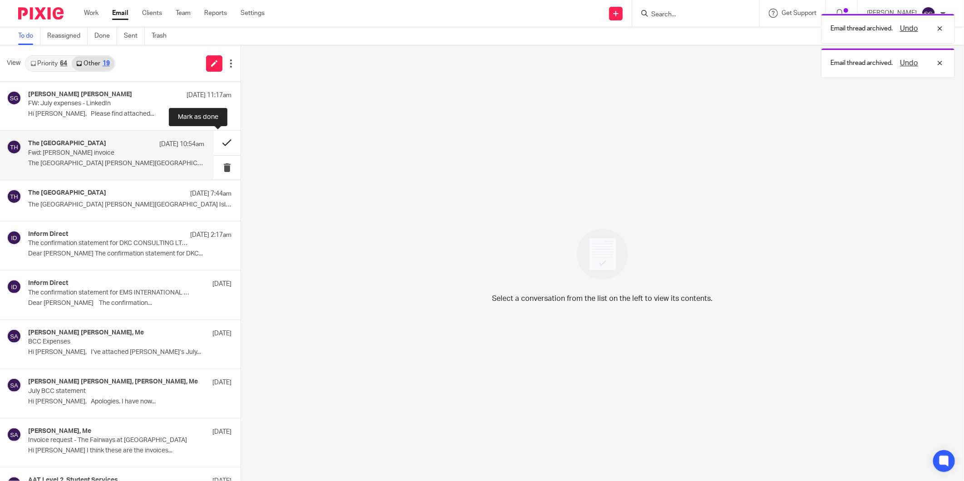
click at [213, 138] on button at bounding box center [226, 143] width 27 height 24
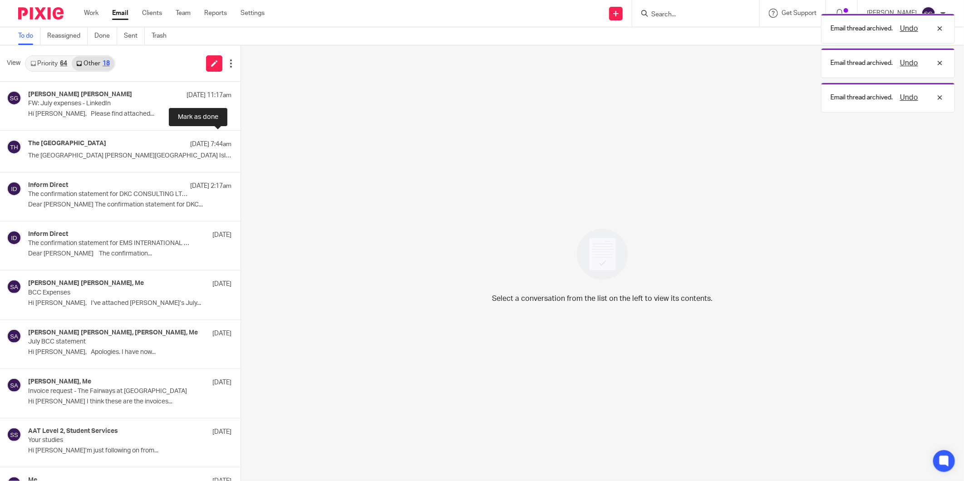
click at [241, 138] on button at bounding box center [244, 141] width 7 height 20
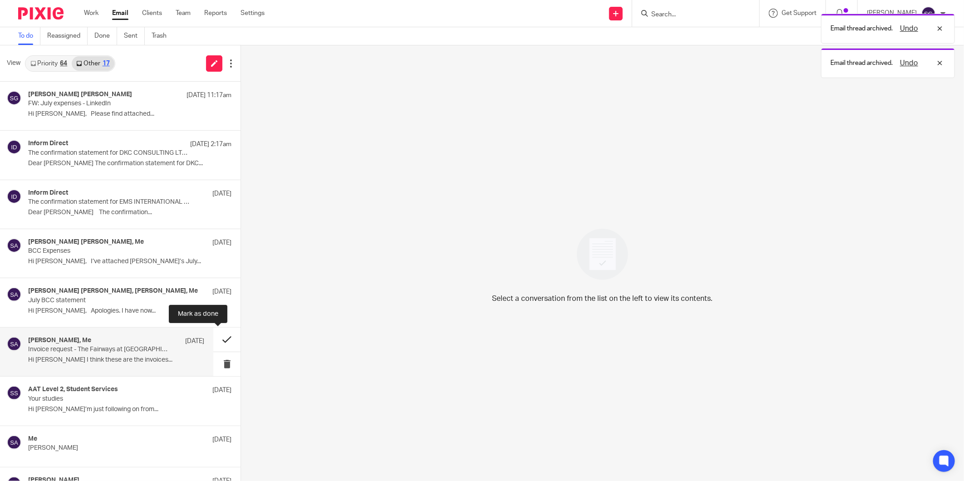
click at [213, 337] on button at bounding box center [226, 340] width 27 height 24
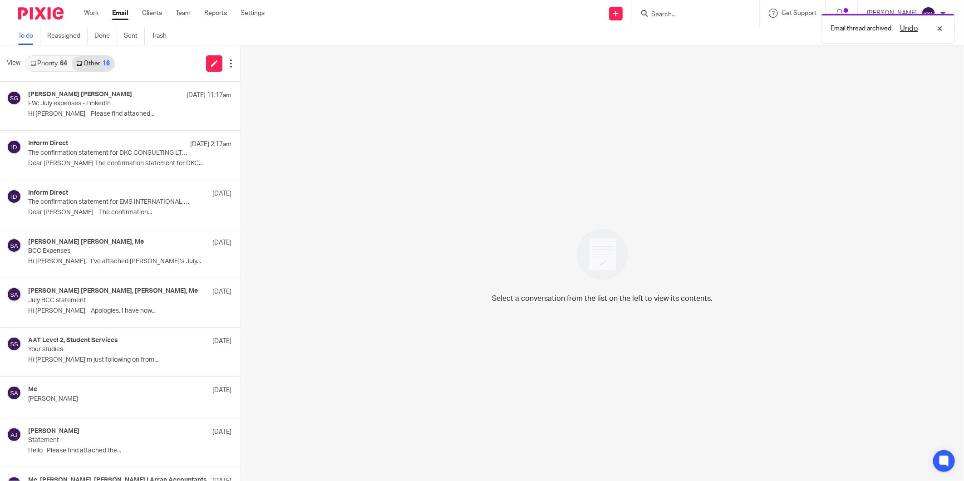
drag, startPoint x: 46, startPoint y: 55, endPoint x: 54, endPoint y: 56, distance: 7.8
click at [46, 55] on div "Priority 64 Other 16" at bounding box center [70, 63] width 90 height 16
click at [50, 64] on link "Priority 64" at bounding box center [49, 63] width 46 height 15
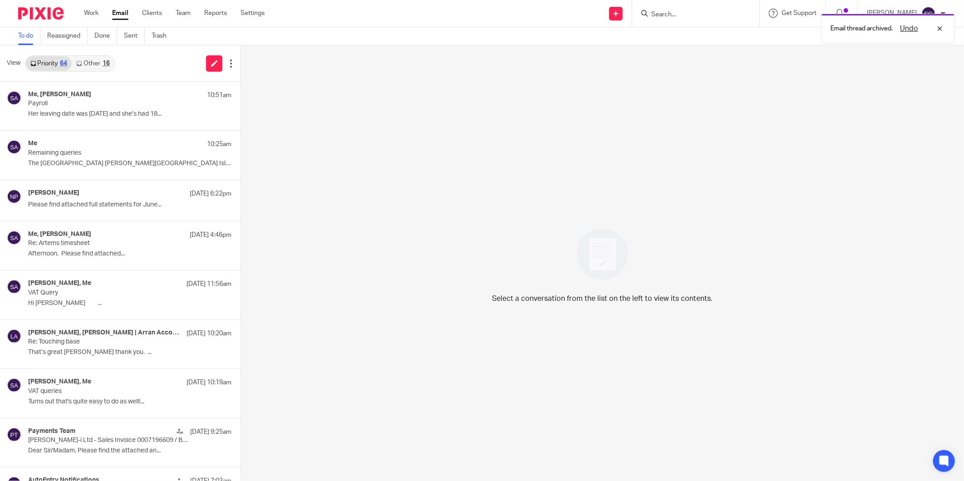
click at [129, 53] on div "View Priority 64 Other 16" at bounding box center [120, 63] width 241 height 36
click at [467, 9] on div "Send new email Create task Add client Request signature Get Support Contact via…" at bounding box center [621, 13] width 686 height 27
drag, startPoint x: 119, startPoint y: 11, endPoint x: 164, endPoint y: 11, distance: 45.9
click at [119, 11] on link "Email" at bounding box center [120, 13] width 16 height 9
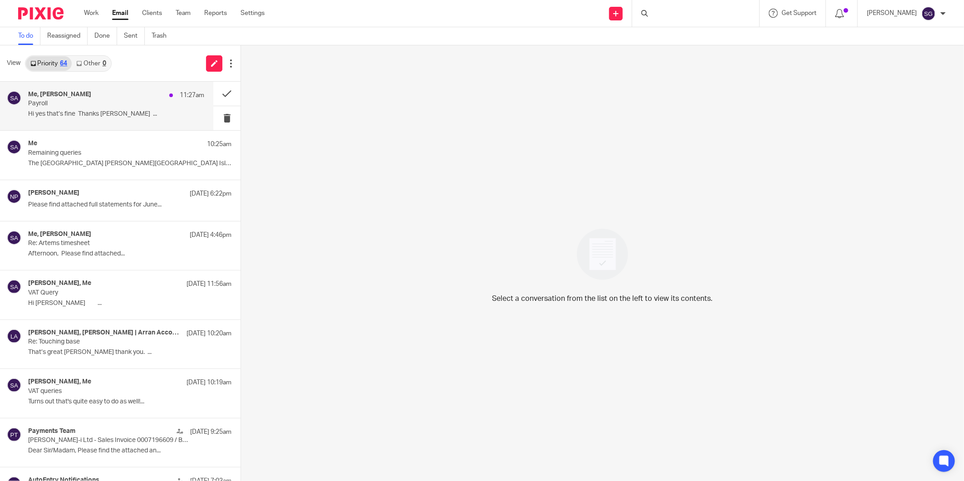
click at [86, 115] on p "Hi yes that’s fine Thanks [PERSON_NAME] ..." at bounding box center [116, 114] width 176 height 8
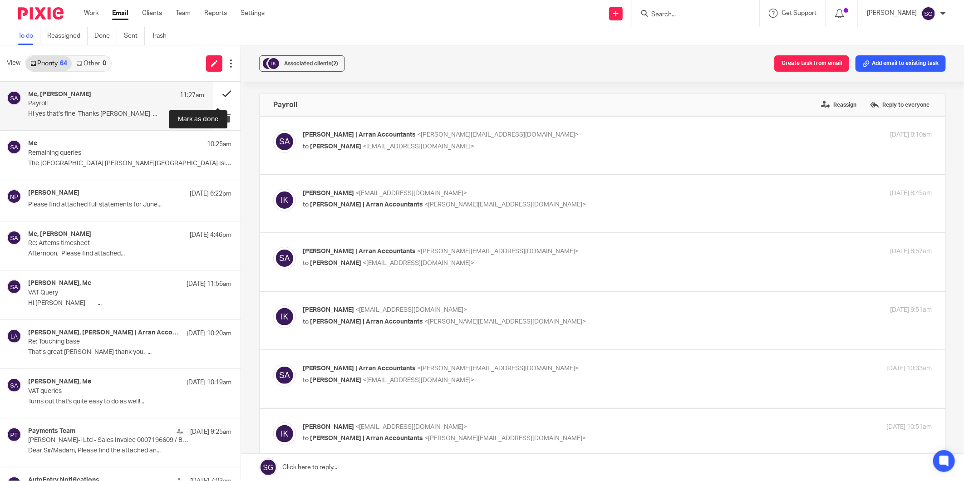
click at [215, 88] on button at bounding box center [226, 94] width 27 height 24
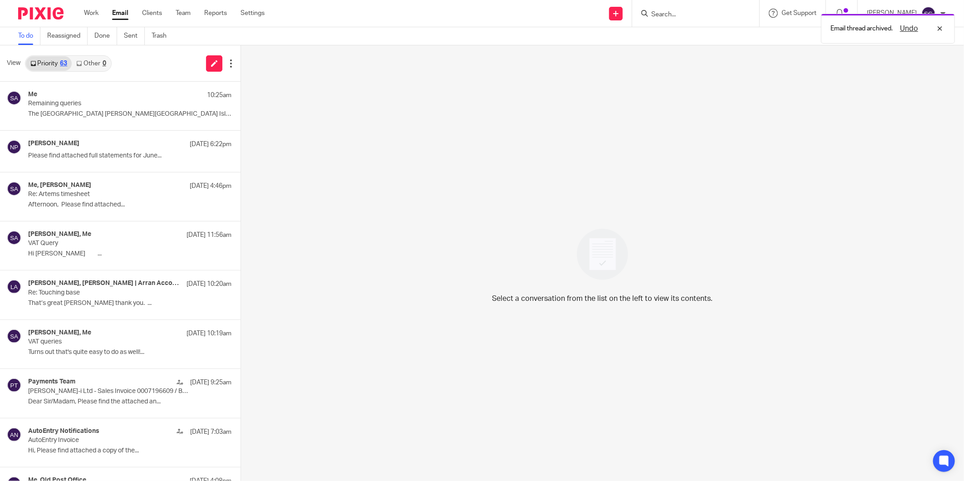
click at [89, 63] on link "Other 0" at bounding box center [91, 63] width 39 height 15
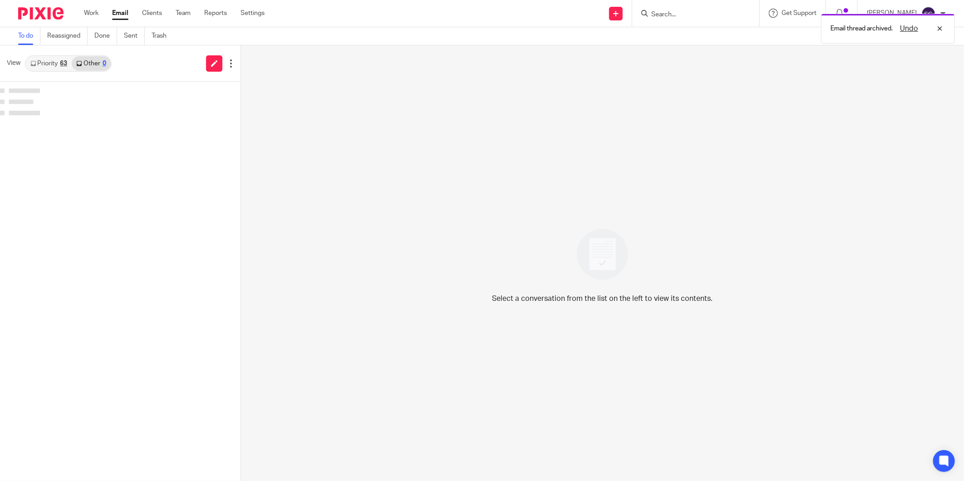
click at [140, 69] on div "View Priority 63 Other 0" at bounding box center [120, 63] width 241 height 36
click at [53, 62] on link "Priority 63" at bounding box center [49, 63] width 46 height 15
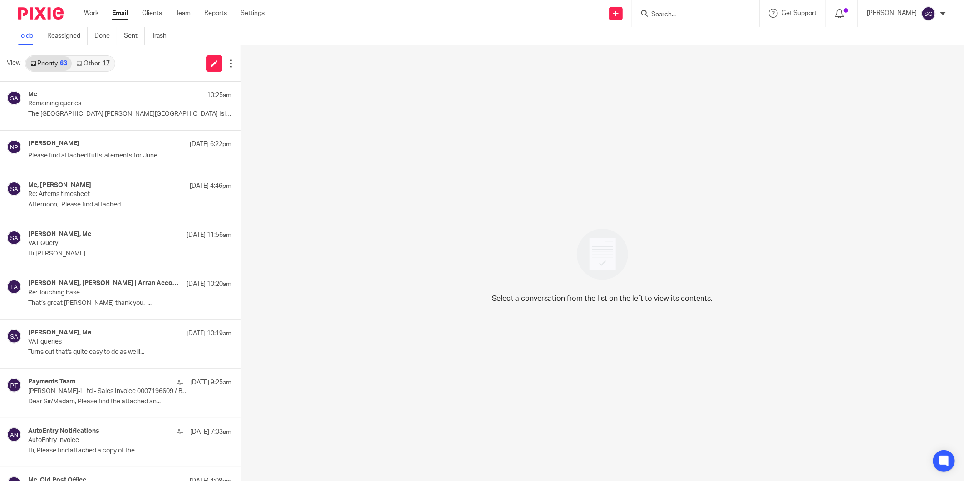
click at [85, 65] on link "Other 17" at bounding box center [93, 63] width 42 height 15
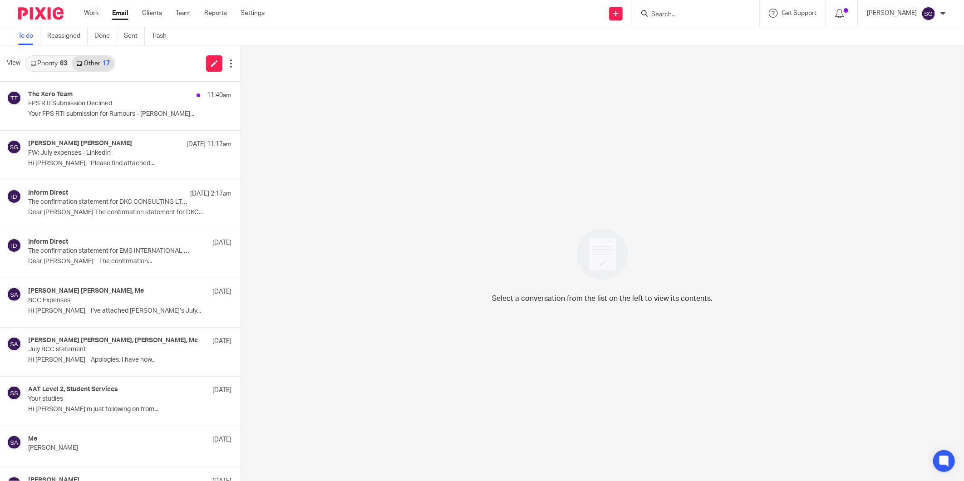
click at [56, 60] on link "Priority 63" at bounding box center [49, 63] width 46 height 15
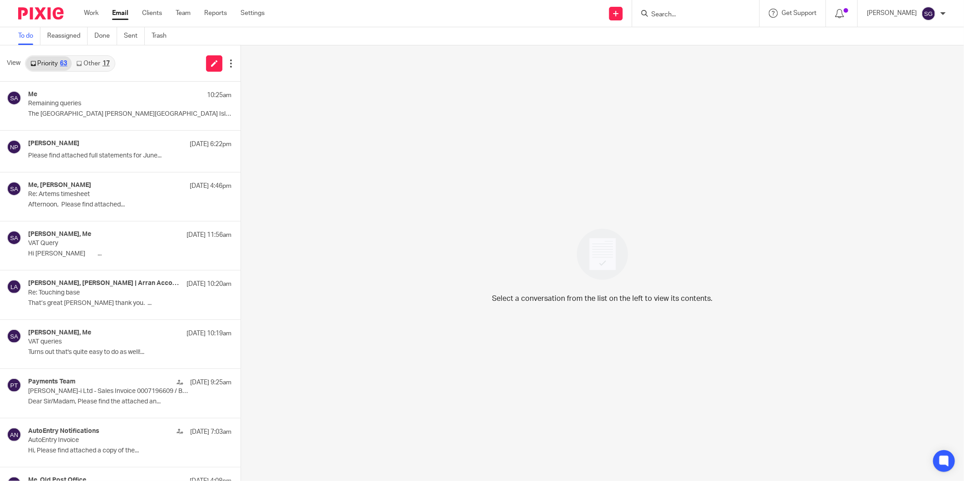
click at [684, 14] on input "Search" at bounding box center [692, 15] width 82 height 8
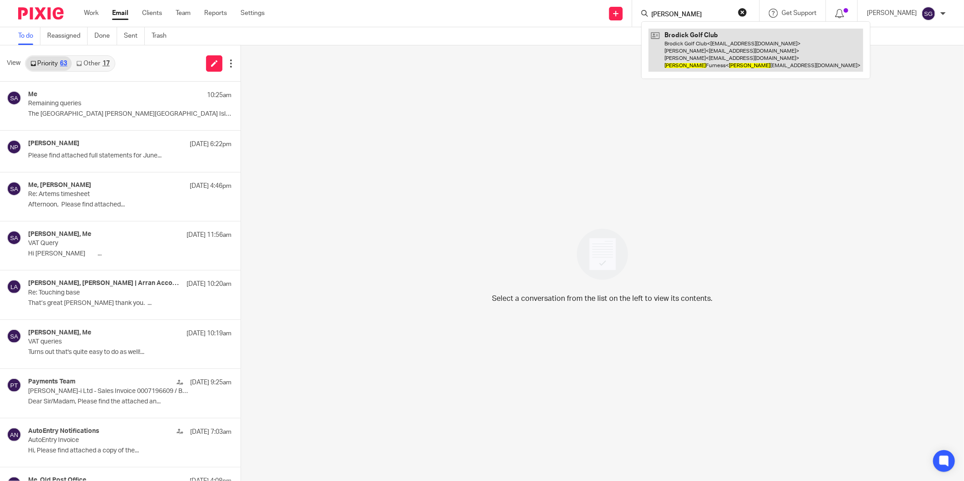
type input "[PERSON_NAME]"
click at [677, 70] on link at bounding box center [756, 50] width 215 height 43
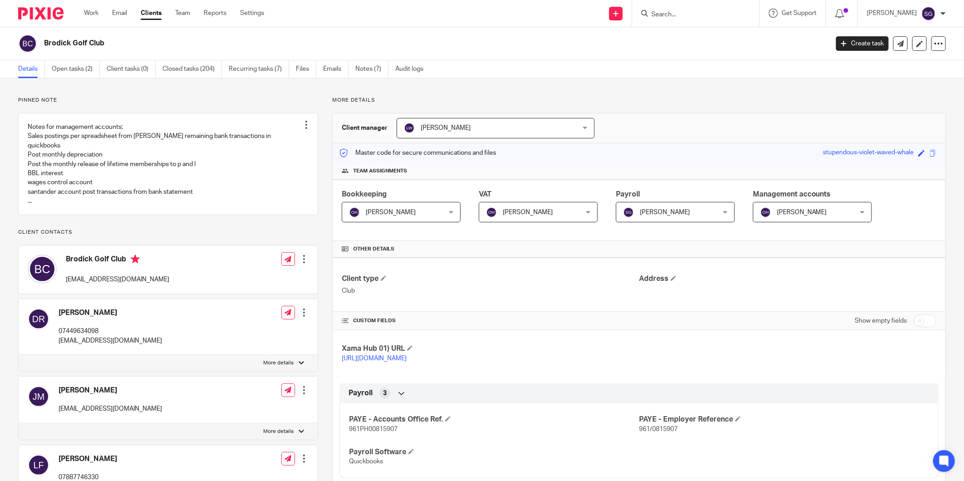
click at [662, 14] on input "Search" at bounding box center [692, 15] width 82 height 8
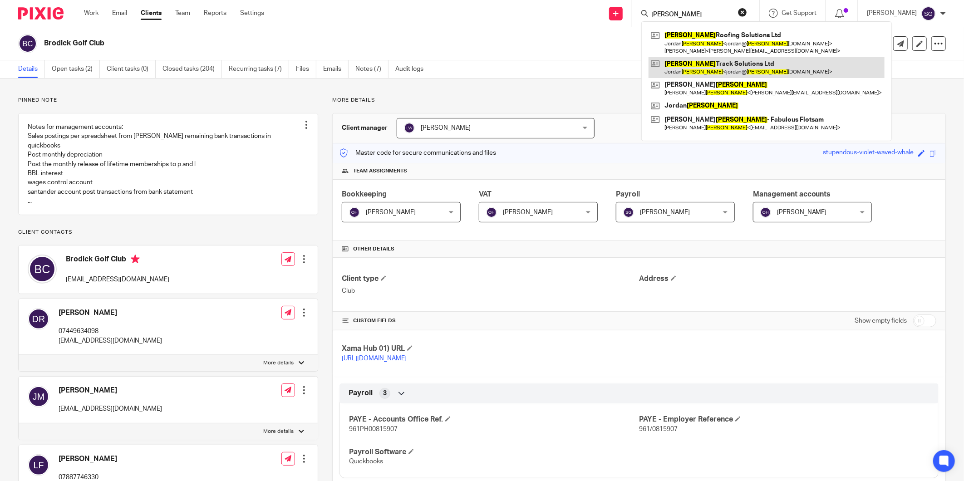
type input "[PERSON_NAME]"
click at [688, 60] on link at bounding box center [767, 67] width 236 height 21
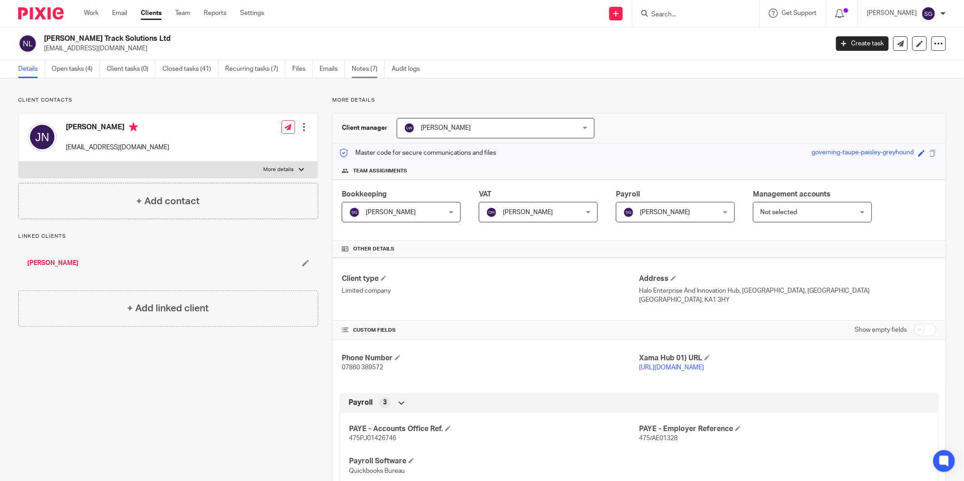
click at [364, 67] on link "Notes (7)" at bounding box center [368, 69] width 33 height 18
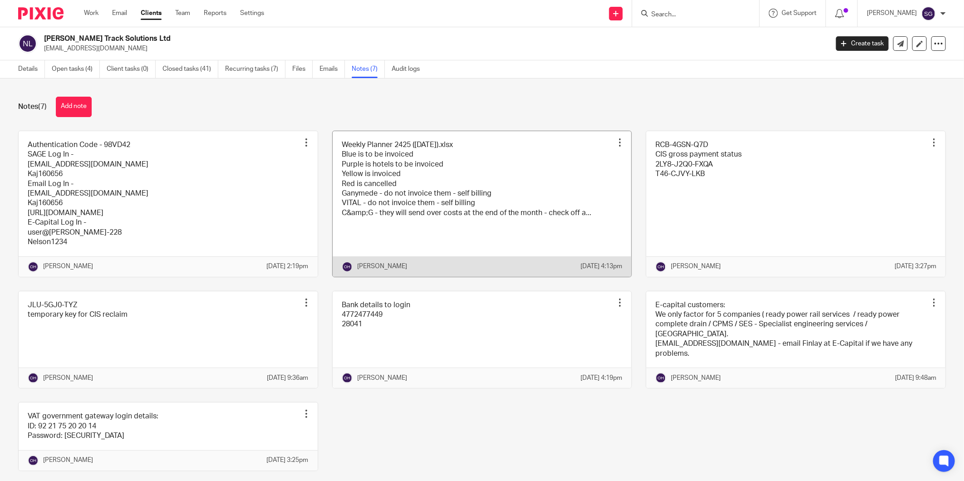
click at [499, 213] on link at bounding box center [482, 204] width 299 height 146
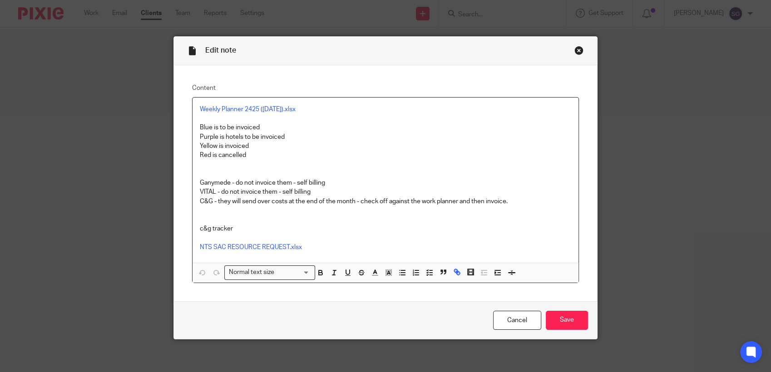
click at [574, 51] on div "Close this dialog window" at bounding box center [578, 50] width 9 height 9
